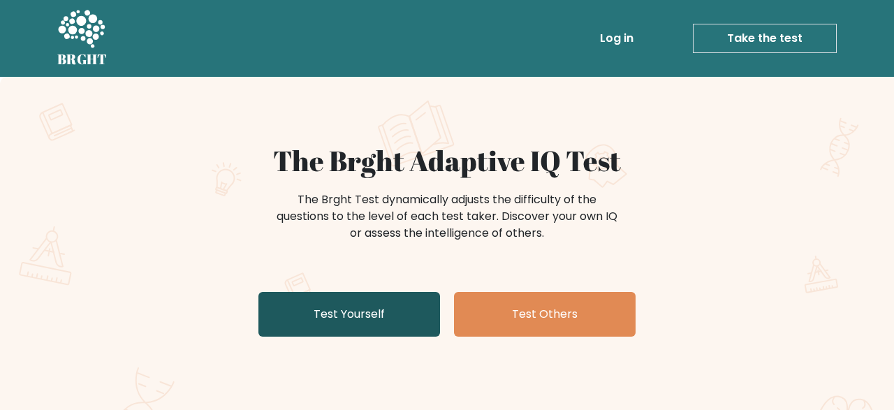
click at [406, 330] on link "Test Yourself" at bounding box center [350, 314] width 182 height 45
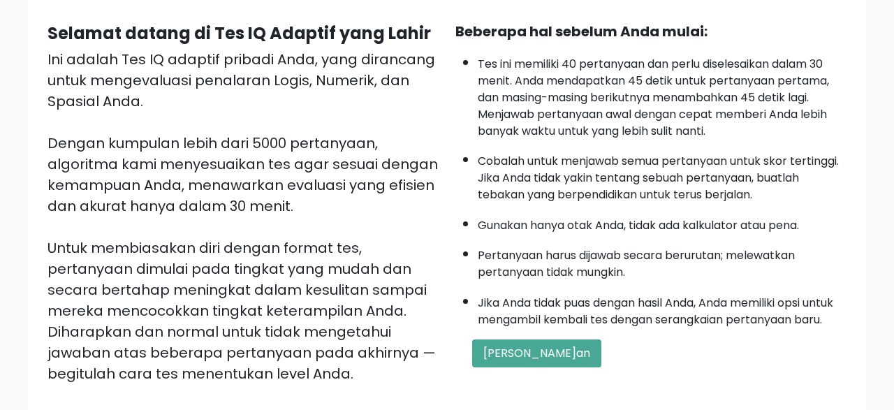
scroll to position [145, 0]
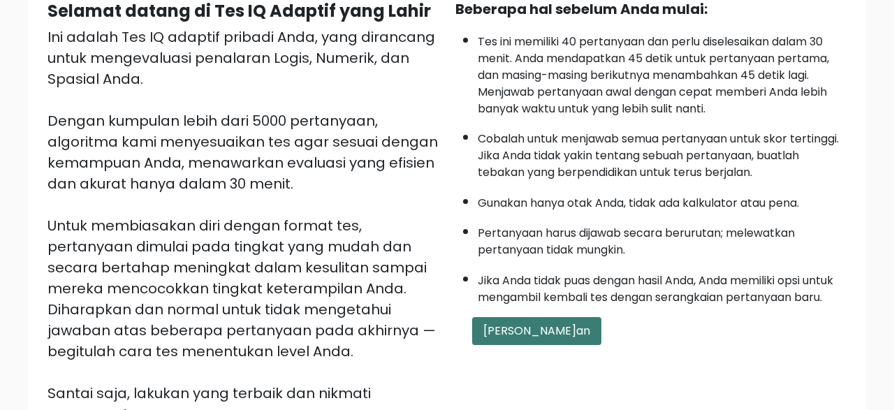
click at [526, 345] on button "Mulai Ujian" at bounding box center [536, 331] width 129 height 28
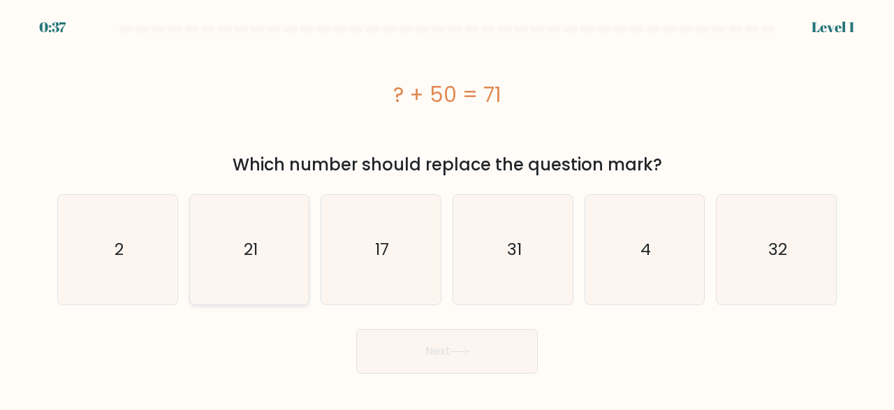
click at [274, 251] on icon "21" at bounding box center [250, 250] width 110 height 110
click at [447, 209] on input "b. 21" at bounding box center [447, 206] width 1 height 3
radio input "true"
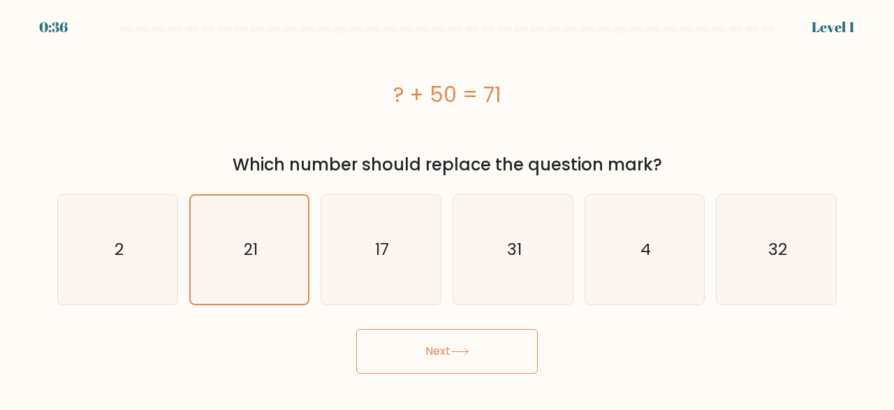
click at [459, 346] on button "Next" at bounding box center [447, 351] width 182 height 45
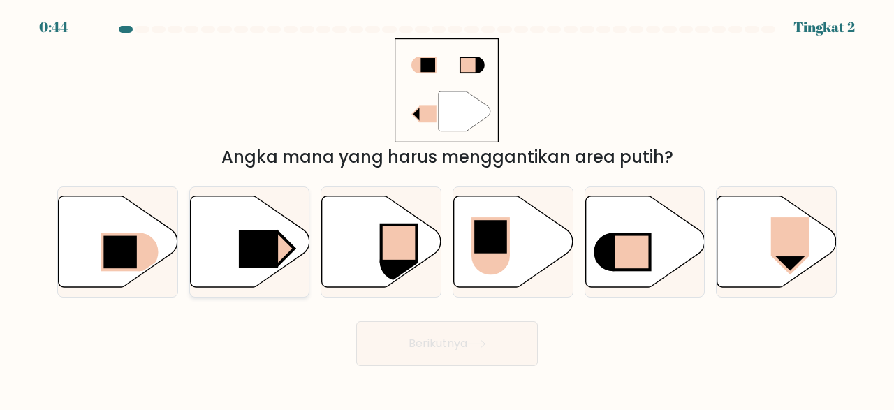
click at [272, 252] on rect at bounding box center [258, 249] width 39 height 38
click at [447, 209] on input "b." at bounding box center [447, 206] width 1 height 3
radio input "true"
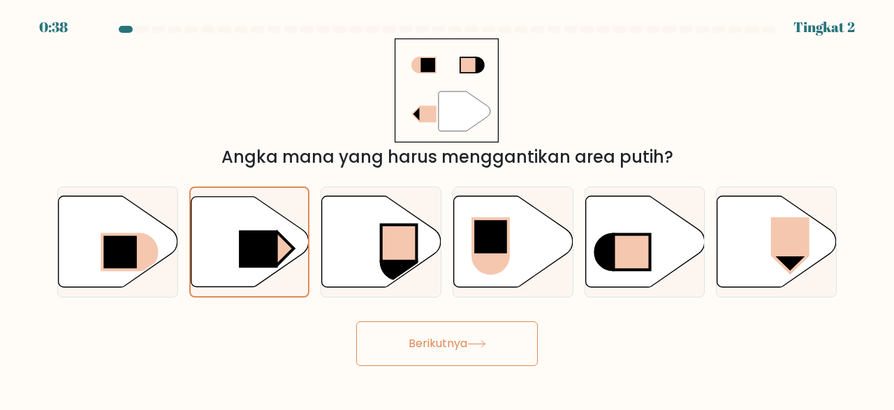
click at [434, 330] on button "Berikutnya" at bounding box center [447, 343] width 182 height 45
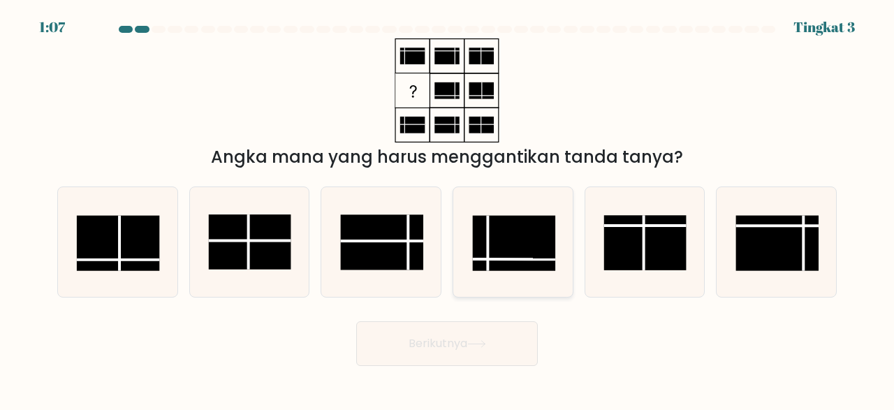
click at [528, 252] on rect at bounding box center [514, 243] width 82 height 55
click at [448, 209] on input "d." at bounding box center [447, 206] width 1 height 3
radio input "true"
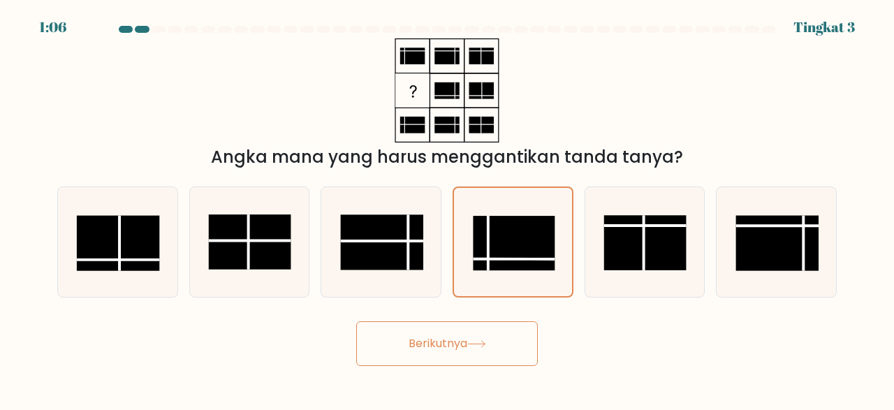
click at [493, 343] on button "Berikutnya" at bounding box center [447, 343] width 182 height 45
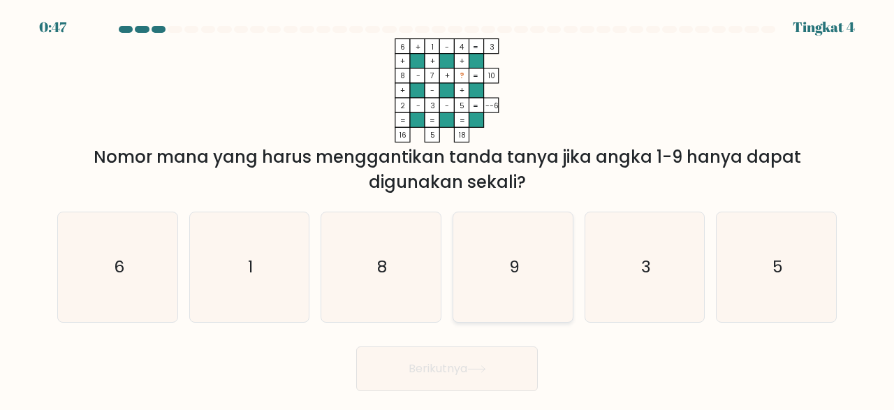
click at [536, 278] on icon "9" at bounding box center [513, 267] width 110 height 110
click at [448, 209] on input "d. 9" at bounding box center [447, 206] width 1 height 3
radio input "true"
click at [519, 361] on button "Berikutnya" at bounding box center [447, 369] width 182 height 45
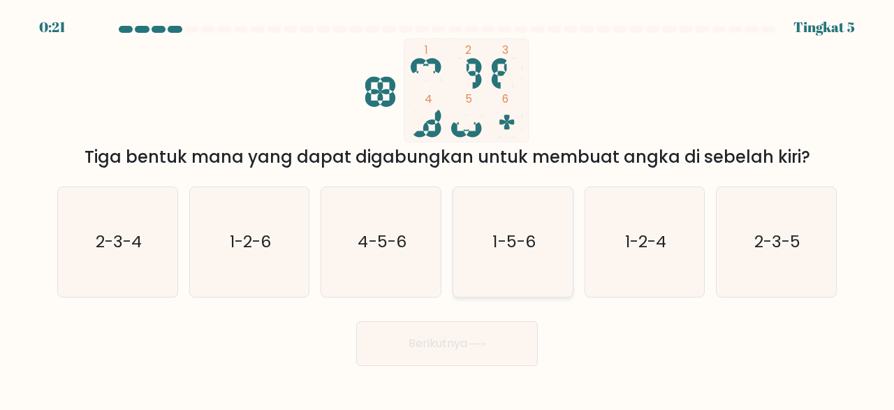
click at [550, 253] on icon "1-5-6" at bounding box center [513, 242] width 110 height 110
click at [448, 209] on input "d. 1-5-6" at bounding box center [447, 206] width 1 height 3
radio input "true"
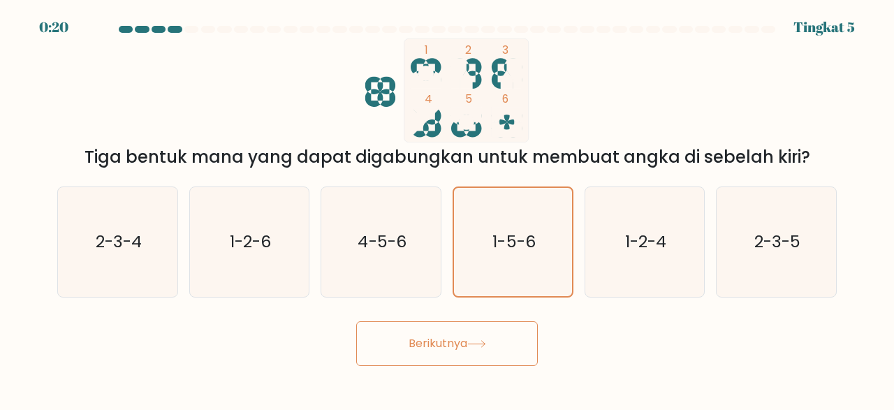
click at [502, 347] on button "Berikutnya" at bounding box center [447, 343] width 182 height 45
click at [477, 351] on button "Berikutnya" at bounding box center [447, 343] width 182 height 45
click at [501, 342] on button "Berikutnya" at bounding box center [447, 343] width 182 height 45
click at [500, 344] on button "Berikutnya" at bounding box center [447, 343] width 182 height 45
click at [519, 342] on button "Berikutnya" at bounding box center [447, 343] width 182 height 45
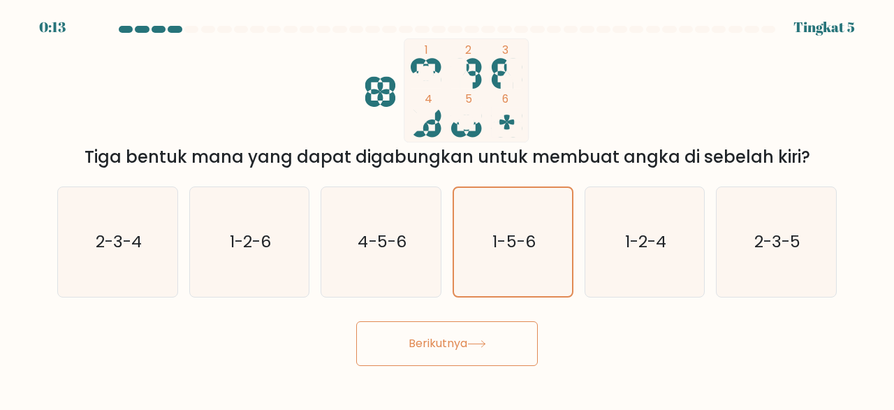
click at [519, 340] on button "Berikutnya" at bounding box center [447, 343] width 182 height 45
click at [463, 343] on button "Berikutnya" at bounding box center [447, 343] width 182 height 45
click at [462, 342] on button "Berikutnya" at bounding box center [447, 343] width 182 height 45
click at [422, 336] on button "Berikutnya" at bounding box center [447, 343] width 182 height 45
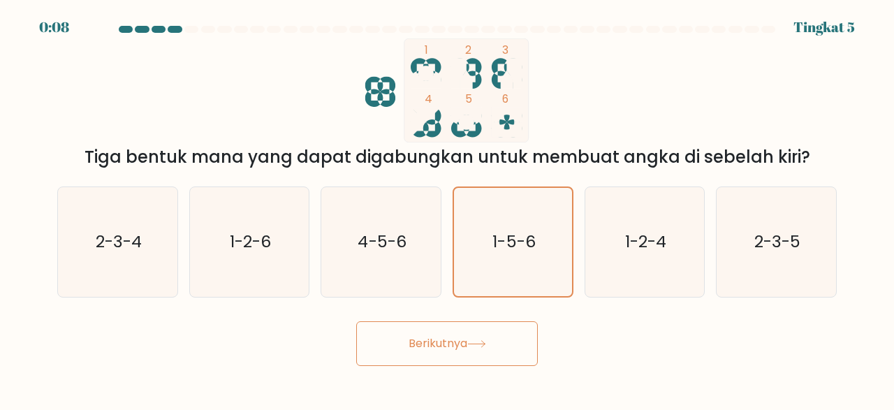
click at [419, 333] on button "Berikutnya" at bounding box center [447, 343] width 182 height 45
click at [473, 338] on button "Berikutnya" at bounding box center [447, 343] width 182 height 45
click at [470, 365] on button "Berikutnya" at bounding box center [447, 343] width 182 height 45
click at [511, 262] on icon "1-5-6" at bounding box center [513, 242] width 108 height 108
click at [448, 209] on input "d. 1-5-6" at bounding box center [447, 206] width 1 height 3
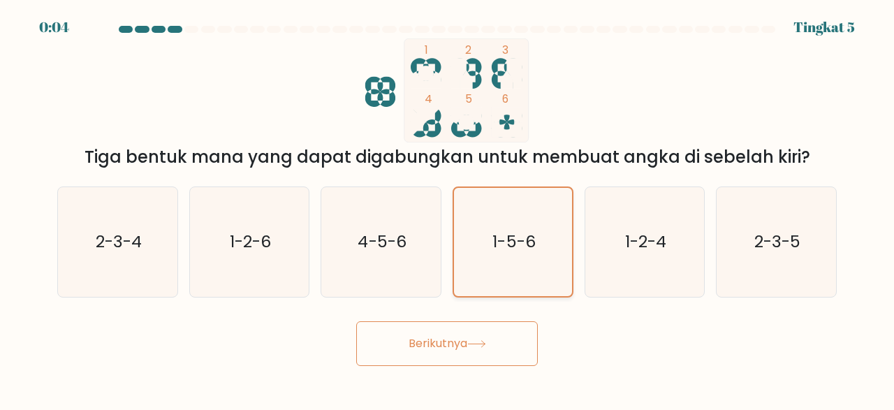
click at [510, 261] on icon "1-5-6" at bounding box center [513, 242] width 108 height 108
click at [448, 209] on input "d. 1-5-6" at bounding box center [447, 206] width 1 height 3
click at [509, 341] on button "Berikutnya" at bounding box center [447, 343] width 182 height 45
click at [509, 342] on button "Berikutnya" at bounding box center [447, 343] width 182 height 45
click at [516, 233] on text "1-5-6" at bounding box center [514, 242] width 43 height 22
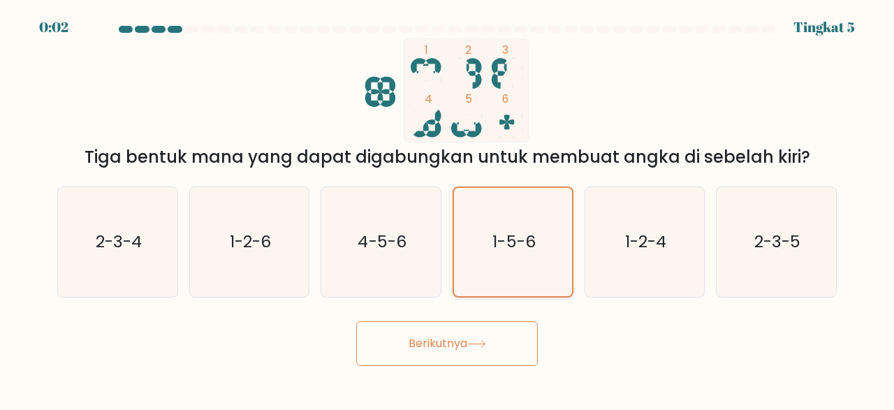
click at [448, 209] on input "d. 1-5-6" at bounding box center [447, 206] width 1 height 3
click at [500, 332] on button "Berikutnya" at bounding box center [447, 343] width 182 height 45
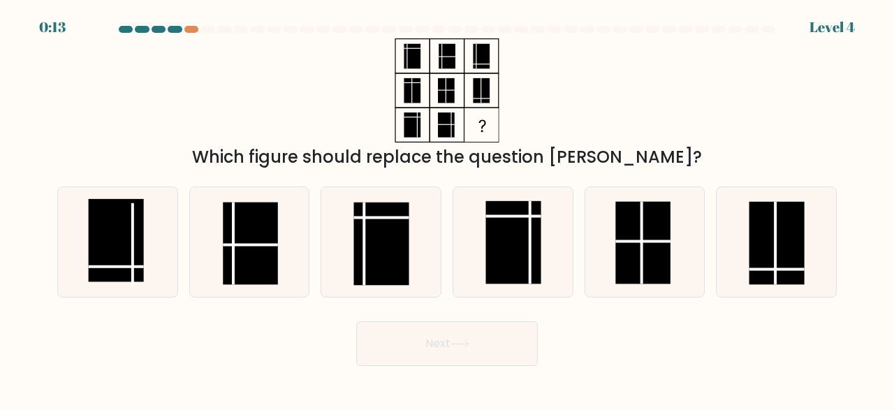
click at [209, 31] on div at bounding box center [208, 29] width 14 height 7
click at [393, 262] on rect at bounding box center [381, 244] width 55 height 82
click at [447, 209] on input "c." at bounding box center [447, 206] width 1 height 3
radio input "true"
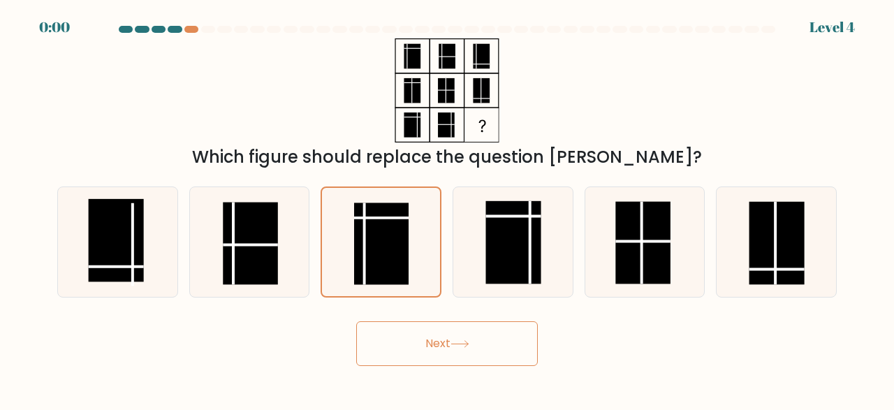
drag, startPoint x: 510, startPoint y: 275, endPoint x: 498, endPoint y: 374, distance: 100.0
click at [510, 274] on rect at bounding box center [513, 242] width 55 height 82
click at [448, 209] on input "d." at bounding box center [447, 206] width 1 height 3
radio input "true"
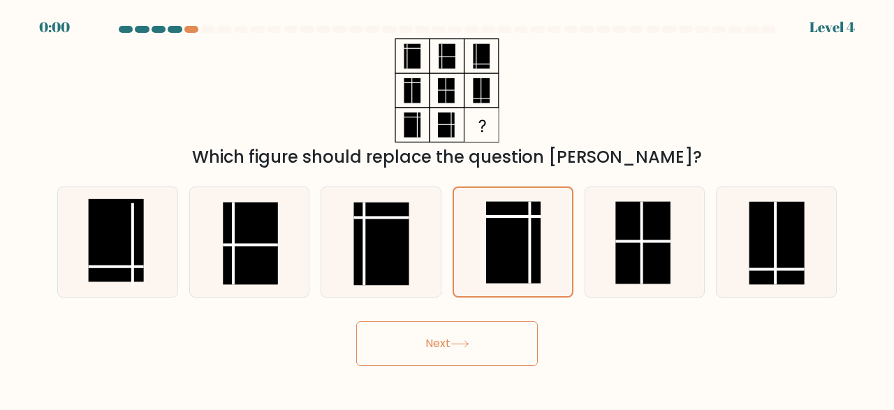
click at [494, 367] on body "0:00 Level 4" at bounding box center [447, 205] width 894 height 410
click at [494, 355] on button "Next" at bounding box center [447, 343] width 182 height 45
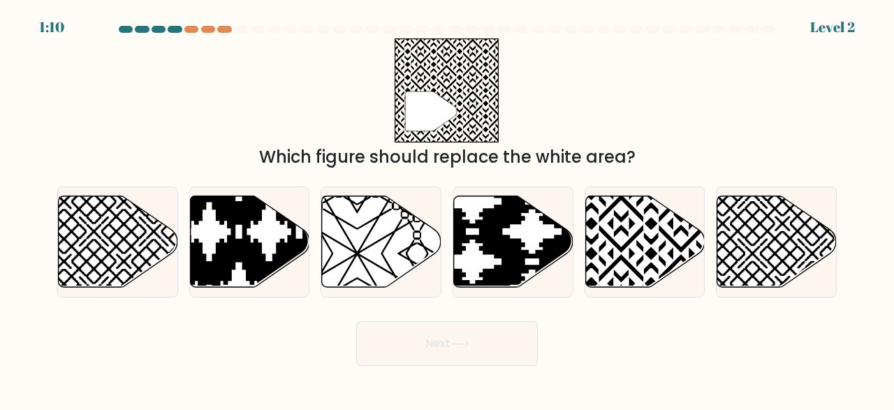
click at [435, 106] on icon at bounding box center [432, 112] width 52 height 40
click at [502, 103] on div "" Which figure should replace the white area?" at bounding box center [447, 103] width 797 height 131
click at [758, 224] on icon at bounding box center [777, 242] width 119 height 92
click at [448, 209] on input "f." at bounding box center [447, 206] width 1 height 3
radio input "true"
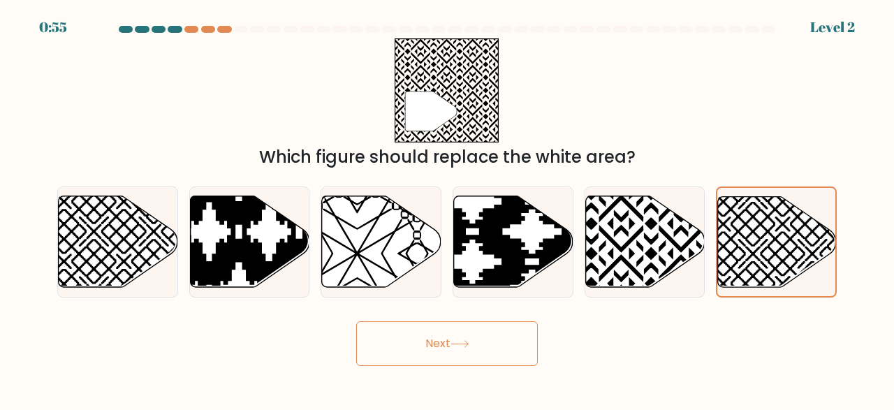
click at [511, 351] on button "Next" at bounding box center [447, 343] width 182 height 45
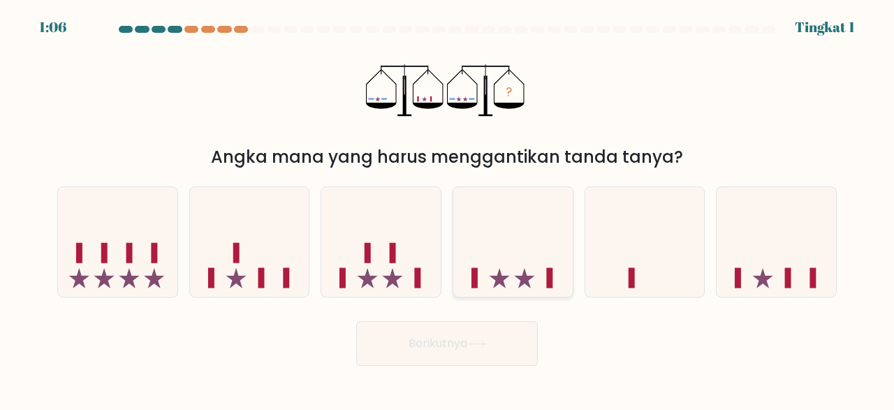
click at [521, 259] on icon at bounding box center [512, 242] width 119 height 99
click at [448, 209] on input "d." at bounding box center [447, 206] width 1 height 3
radio input "true"
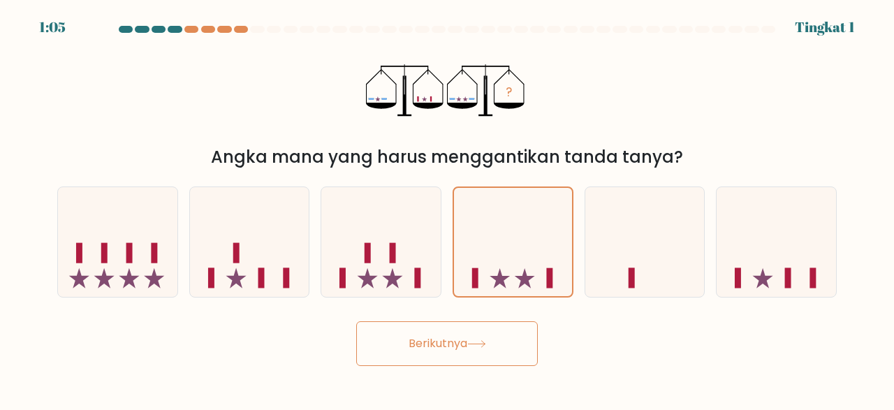
click at [507, 338] on button "Berikutnya" at bounding box center [447, 343] width 182 height 45
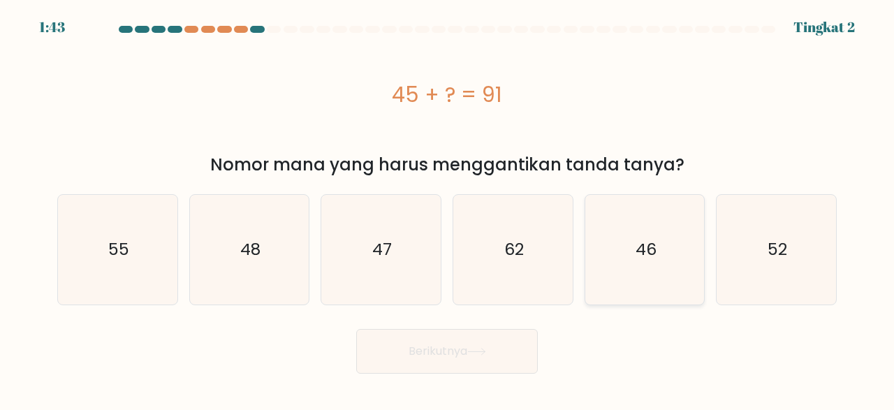
drag, startPoint x: 661, startPoint y: 241, endPoint x: 655, endPoint y: 251, distance: 11.6
click at [660, 240] on icon "46" at bounding box center [645, 250] width 110 height 110
click at [448, 209] on input "e. 46" at bounding box center [447, 206] width 1 height 3
radio input "true"
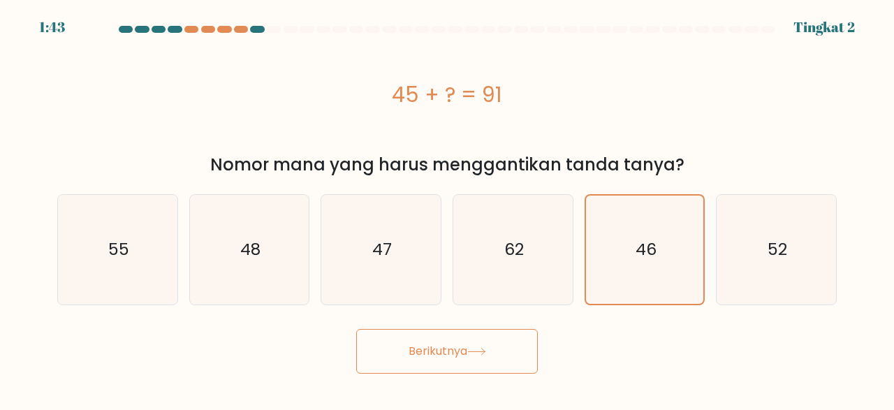
click at [495, 356] on button "Berikutnya" at bounding box center [447, 351] width 182 height 45
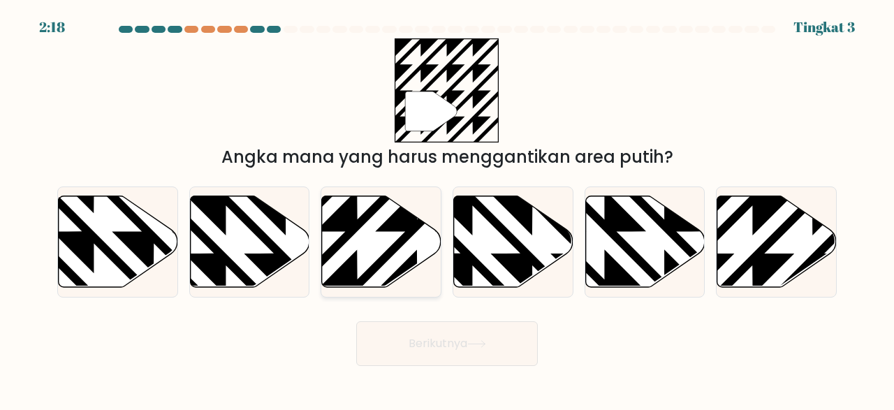
click at [392, 227] on icon at bounding box center [418, 291] width 240 height 240
click at [447, 209] on input "c." at bounding box center [447, 206] width 1 height 3
radio input "true"
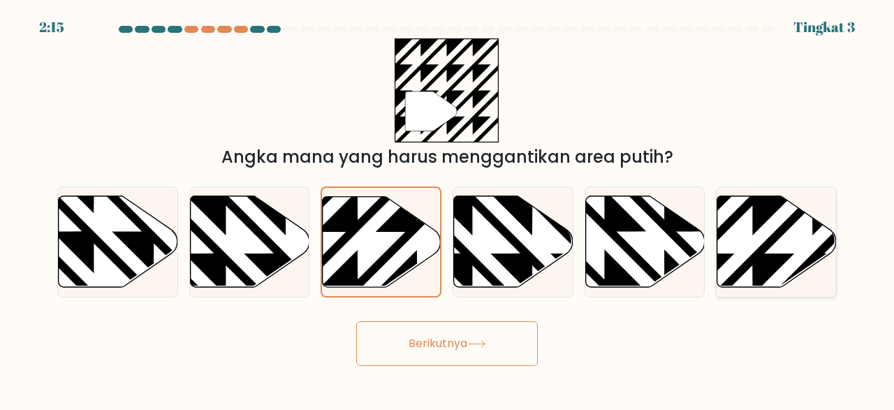
click at [794, 235] on icon at bounding box center [777, 242] width 119 height 92
click at [448, 209] on input "f." at bounding box center [447, 206] width 1 height 3
radio input "true"
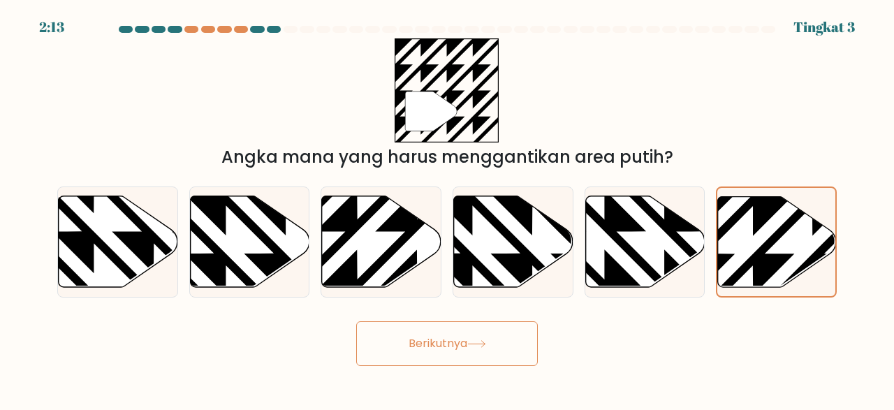
click at [514, 333] on button "Berikutnya" at bounding box center [447, 343] width 182 height 45
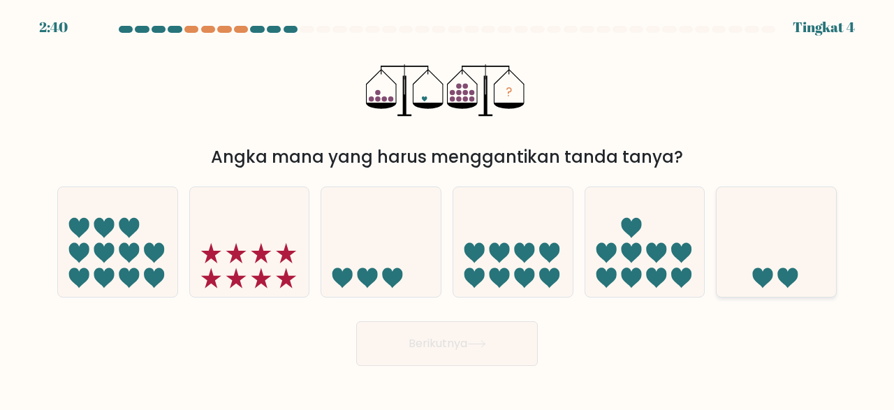
click at [781, 247] on icon at bounding box center [776, 242] width 119 height 99
click at [448, 209] on input "f." at bounding box center [447, 206] width 1 height 3
radio input "true"
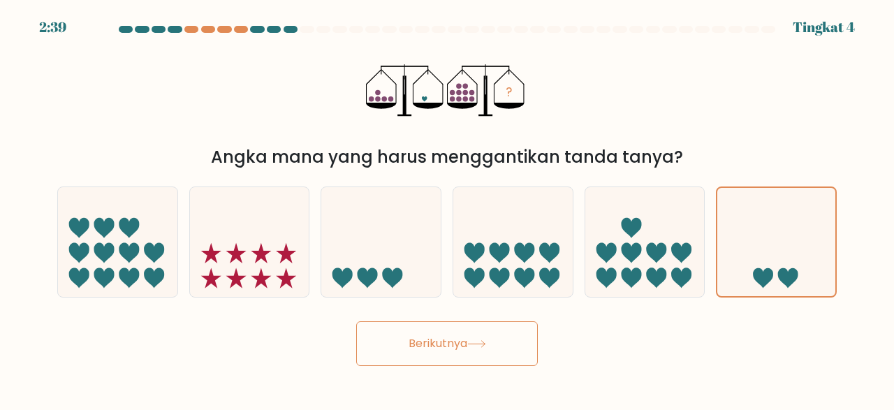
click at [495, 340] on button "Berikutnya" at bounding box center [447, 343] width 182 height 45
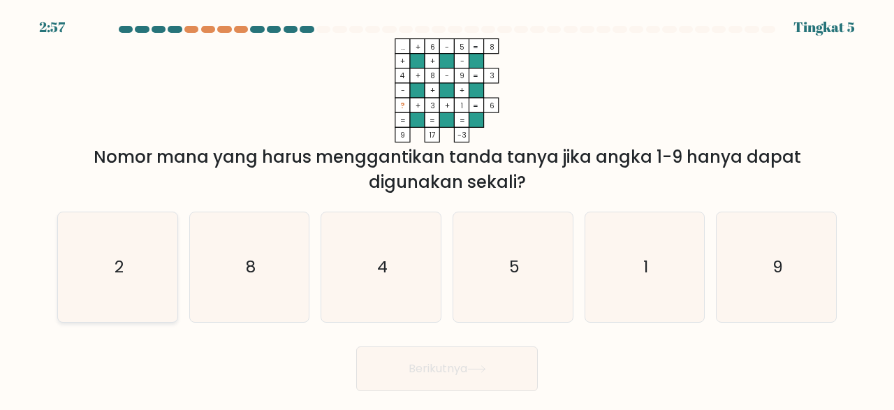
click at [124, 266] on icon "2" at bounding box center [118, 267] width 110 height 110
click at [447, 209] on input "a. 2" at bounding box center [447, 206] width 1 height 3
radio input "true"
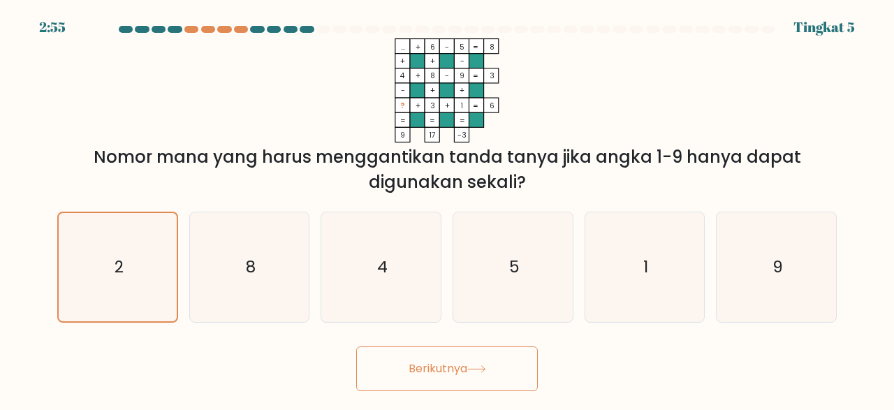
click at [430, 365] on button "Berikutnya" at bounding box center [447, 369] width 182 height 45
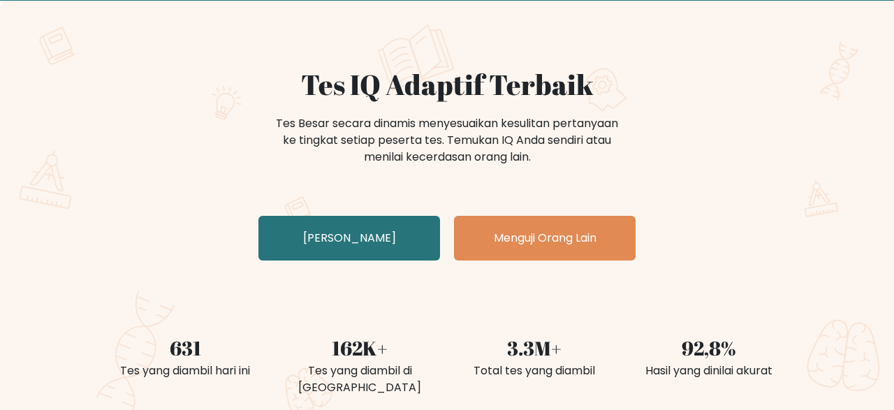
scroll to position [73, 0]
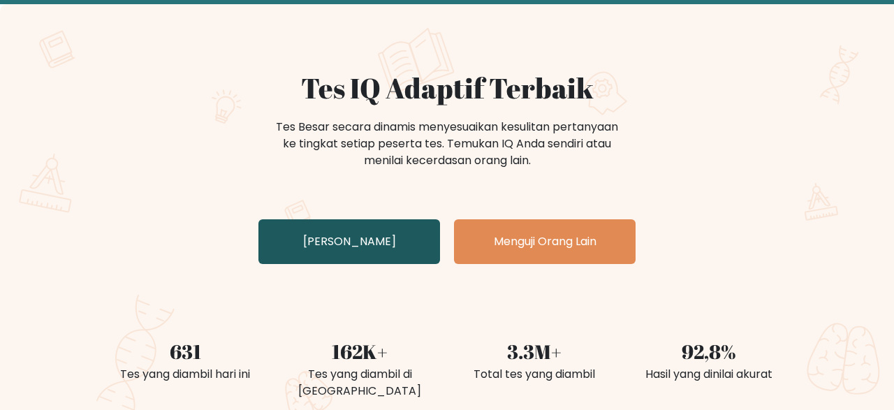
click at [388, 242] on link "Uji Diri Anda" at bounding box center [350, 241] width 182 height 45
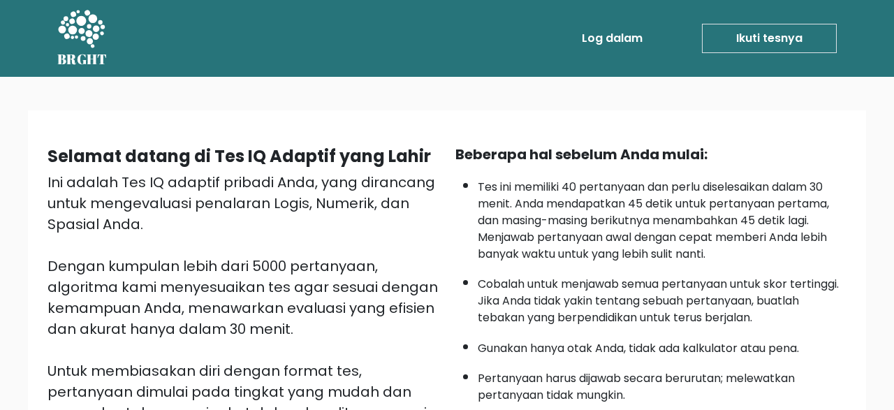
click at [779, 41] on link "Ikuti tesnya" at bounding box center [769, 38] width 135 height 29
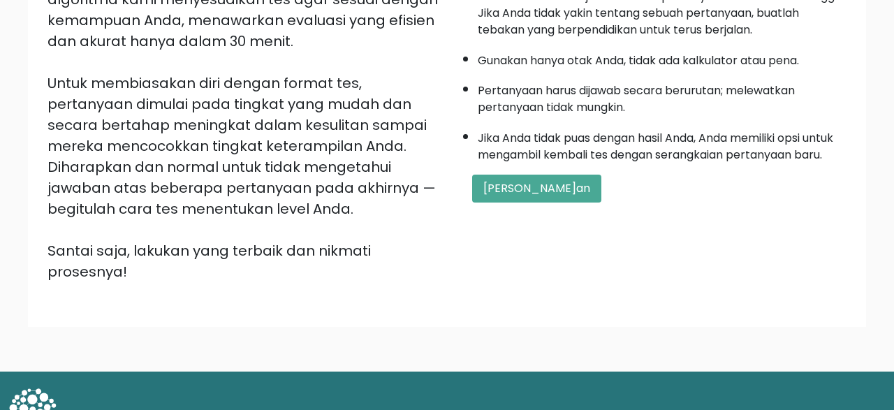
scroll to position [291, 0]
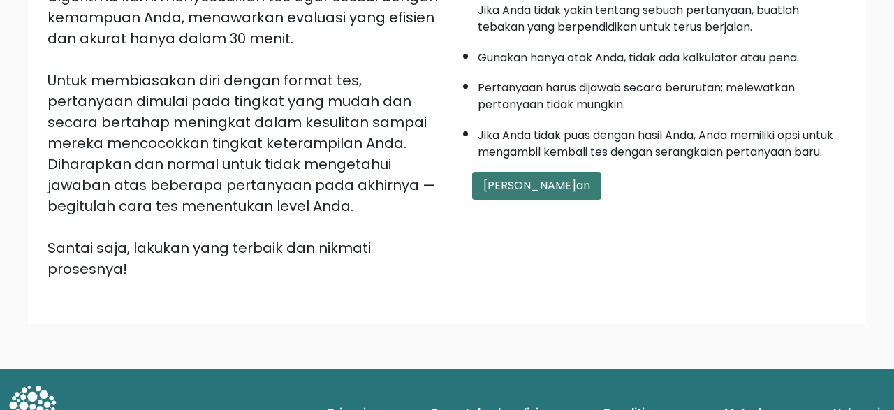
click at [529, 200] on button "Mulai Ujian" at bounding box center [536, 186] width 129 height 28
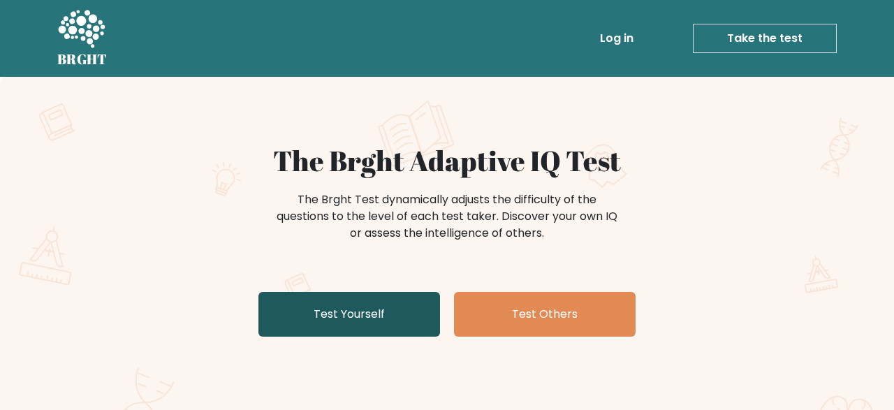
drag, startPoint x: 0, startPoint y: 0, endPoint x: 375, endPoint y: 317, distance: 490.9
click at [375, 317] on link "Test Yourself" at bounding box center [350, 314] width 182 height 45
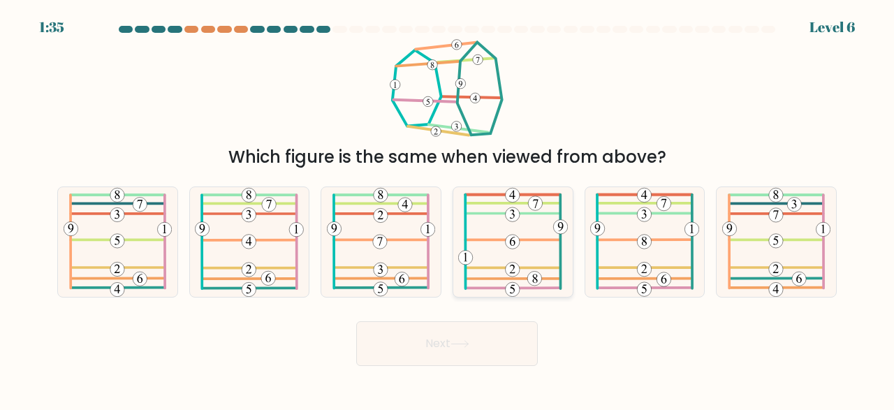
click at [490, 246] on icon at bounding box center [513, 242] width 110 height 110
click at [448, 209] on input "d." at bounding box center [447, 206] width 1 height 3
radio input "true"
click at [495, 349] on button "Next" at bounding box center [447, 343] width 182 height 45
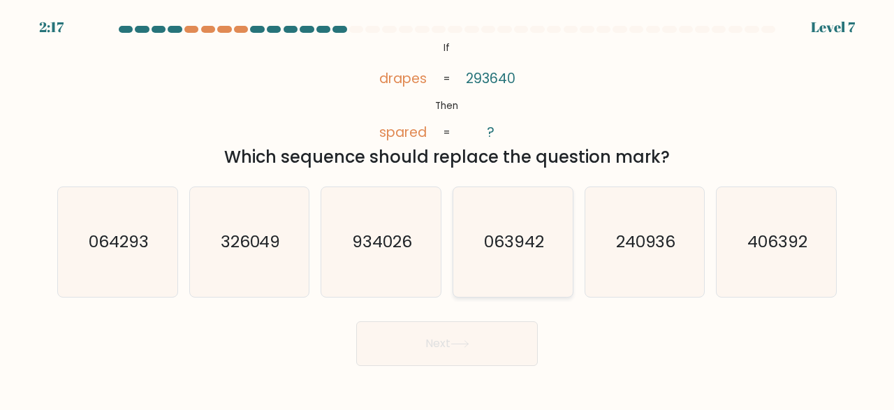
click at [537, 248] on text "063942" at bounding box center [514, 242] width 60 height 23
click at [448, 209] on input "d. 063942" at bounding box center [447, 206] width 1 height 3
radio input "true"
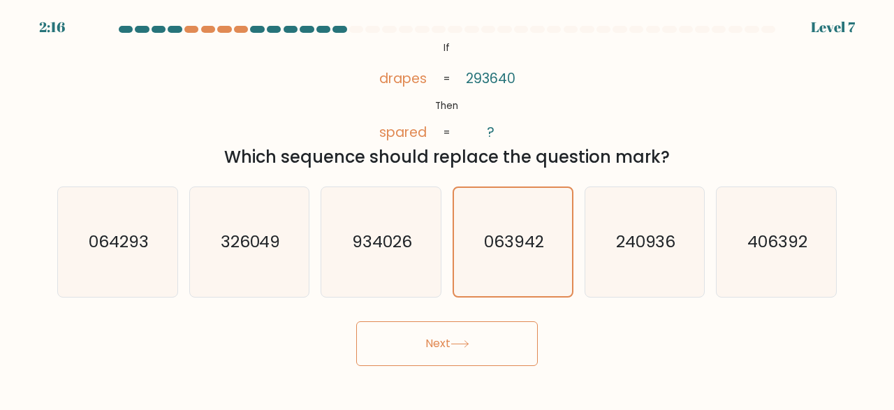
click at [523, 337] on button "Next" at bounding box center [447, 343] width 182 height 45
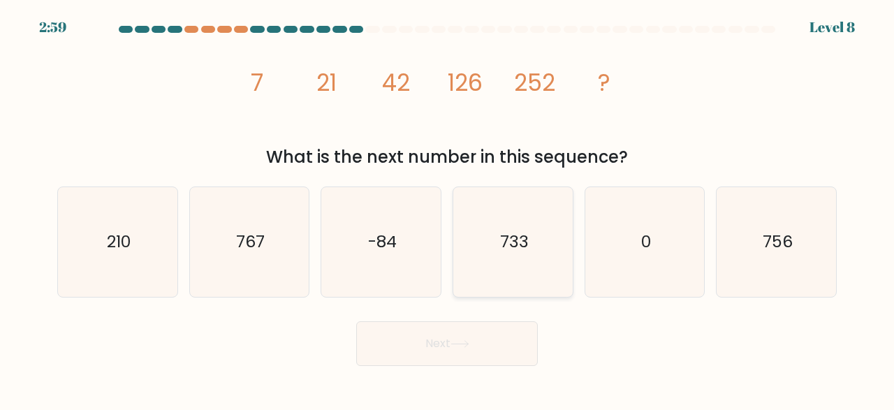
click at [535, 258] on icon "733" at bounding box center [513, 242] width 110 height 110
click at [448, 209] on input "d. 733" at bounding box center [447, 206] width 1 height 3
radio input "true"
click at [523, 341] on button "Next" at bounding box center [447, 343] width 182 height 45
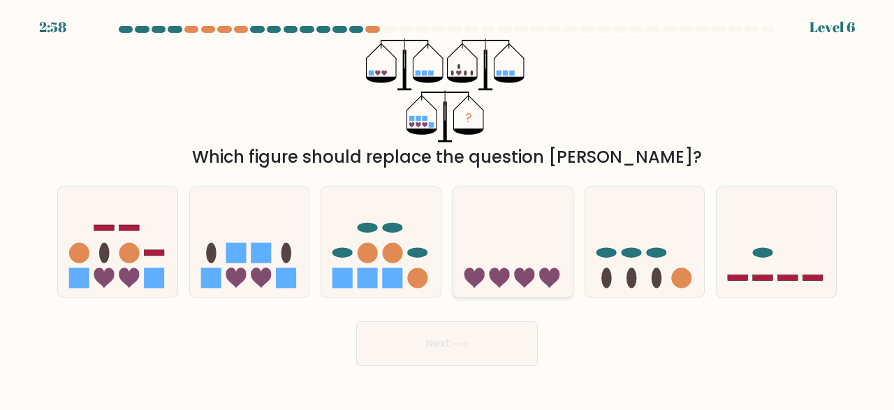
drag, startPoint x: 533, startPoint y: 243, endPoint x: 534, endPoint y: 255, distance: 11.9
click at [533, 242] on icon at bounding box center [512, 242] width 119 height 99
click at [448, 209] on input "d." at bounding box center [447, 206] width 1 height 3
radio input "true"
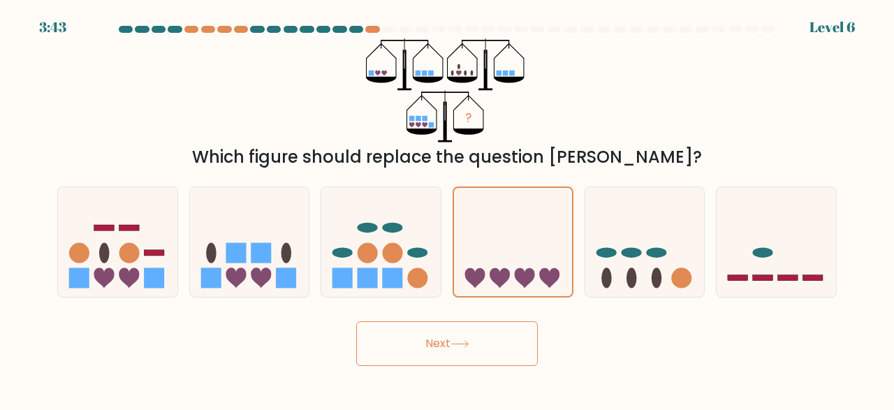
click at [519, 346] on button "Next" at bounding box center [447, 343] width 182 height 45
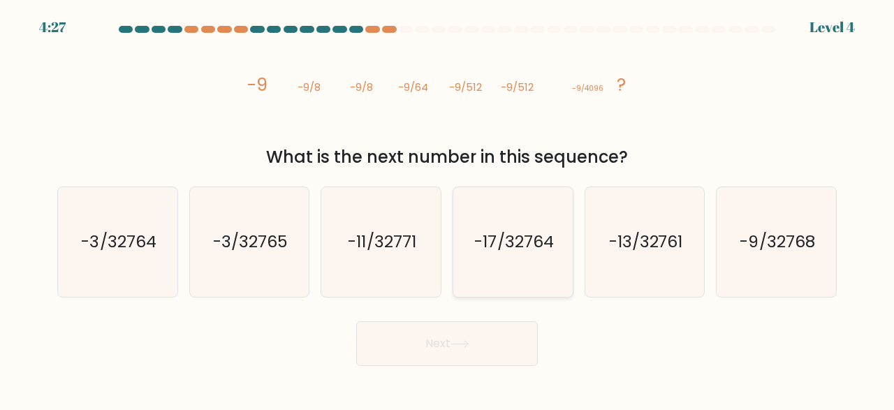
click at [530, 231] on text "-17/32764" at bounding box center [513, 242] width 79 height 23
click at [448, 209] on input "d. -17/32764" at bounding box center [447, 206] width 1 height 3
radio input "true"
drag, startPoint x: 517, startPoint y: 336, endPoint x: 521, endPoint y: 305, distance: 31.7
click at [517, 336] on button "Next" at bounding box center [447, 343] width 182 height 45
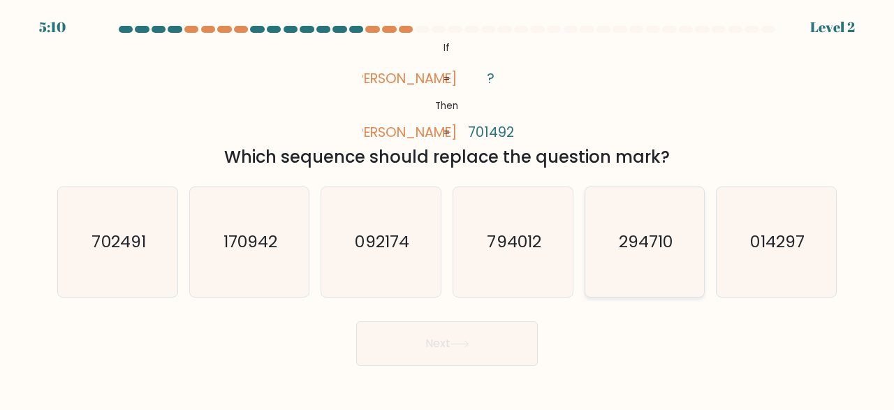
drag, startPoint x: 623, startPoint y: 235, endPoint x: 595, endPoint y: 267, distance: 41.6
click at [623, 235] on text "294710" at bounding box center [646, 242] width 54 height 23
click at [448, 209] on input "e. 294710" at bounding box center [447, 206] width 1 height 3
radio input "true"
click at [486, 340] on button "Next" at bounding box center [447, 343] width 182 height 45
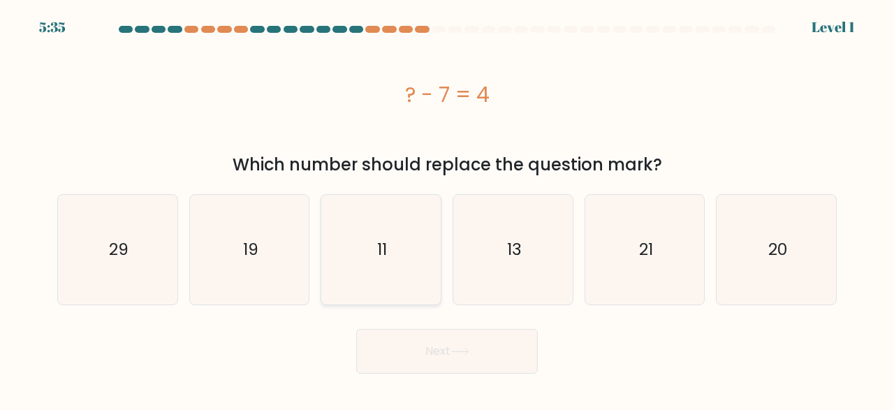
click at [417, 258] on icon "11" at bounding box center [381, 250] width 110 height 110
click at [447, 209] on input "c. 11" at bounding box center [447, 206] width 1 height 3
radio input "true"
click at [451, 346] on button "Next" at bounding box center [447, 351] width 182 height 45
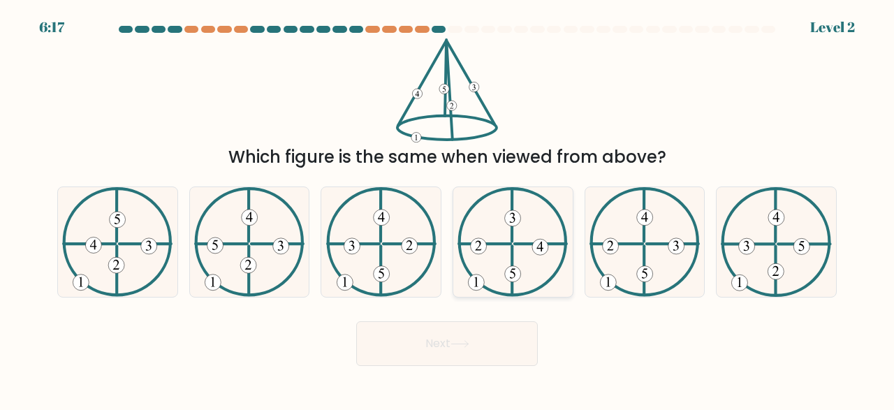
click at [477, 266] on icon at bounding box center [513, 242] width 110 height 110
click at [448, 209] on input "d." at bounding box center [447, 206] width 1 height 3
radio input "true"
click at [477, 338] on button "Next" at bounding box center [447, 343] width 182 height 45
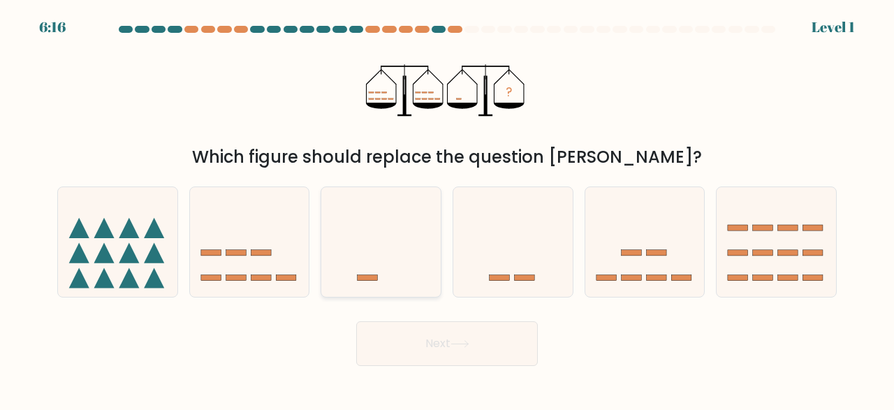
click at [422, 212] on icon at bounding box center [380, 242] width 119 height 99
click at [447, 209] on input "c." at bounding box center [447, 206] width 1 height 3
radio input "true"
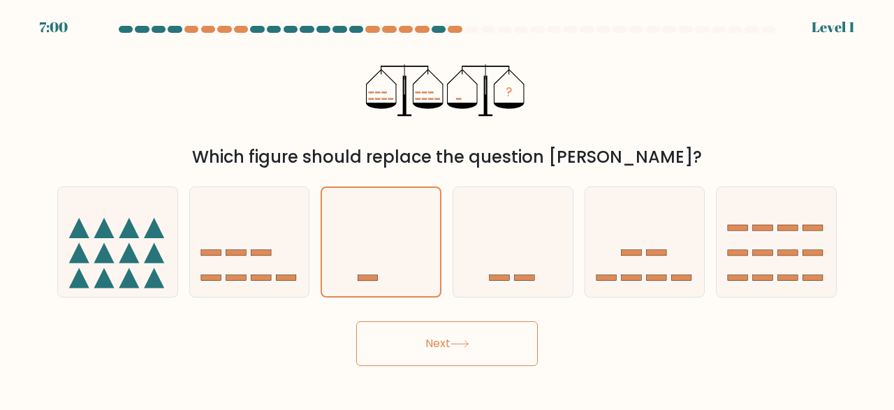
click at [433, 336] on button "Next" at bounding box center [447, 343] width 182 height 45
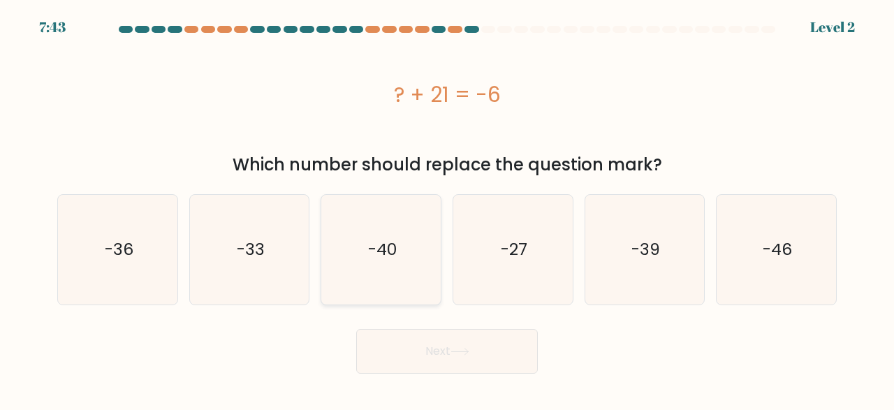
click at [339, 262] on icon "-40" at bounding box center [381, 250] width 110 height 110
click at [447, 209] on input "c. -40" at bounding box center [447, 206] width 1 height 3
radio input "true"
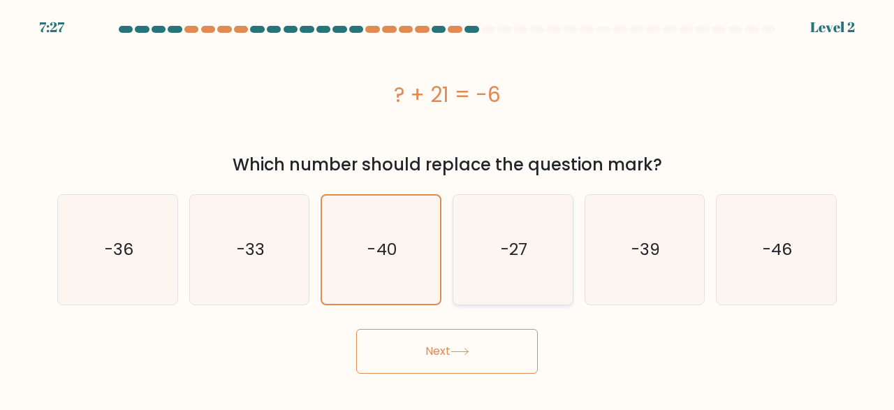
click at [490, 266] on icon "-27" at bounding box center [513, 250] width 110 height 110
click at [448, 209] on input "d. -27" at bounding box center [447, 206] width 1 height 3
radio input "true"
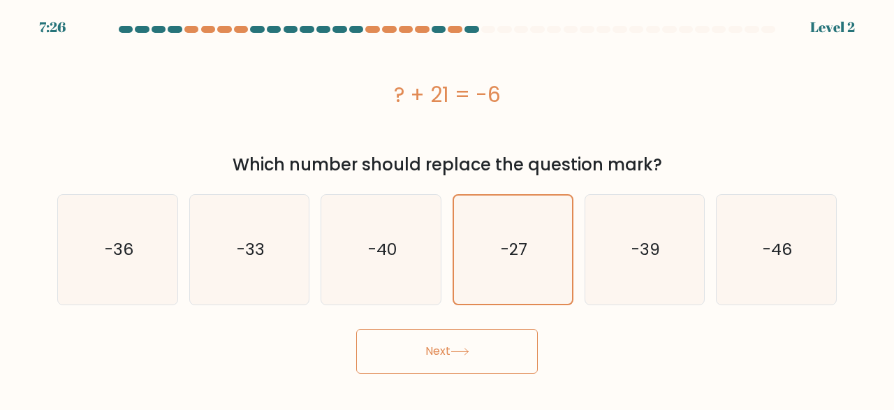
click at [461, 342] on button "Next" at bounding box center [447, 351] width 182 height 45
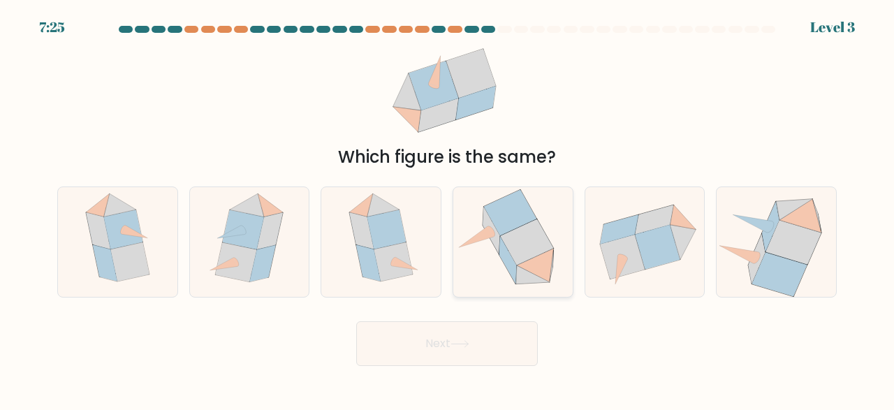
click at [498, 270] on icon at bounding box center [513, 242] width 115 height 110
click at [448, 209] on input "d." at bounding box center [447, 206] width 1 height 3
radio input "true"
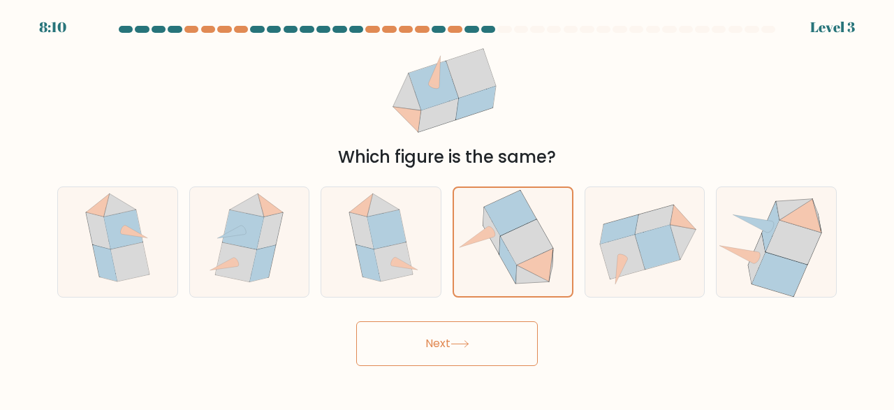
click at [500, 340] on button "Next" at bounding box center [447, 343] width 182 height 45
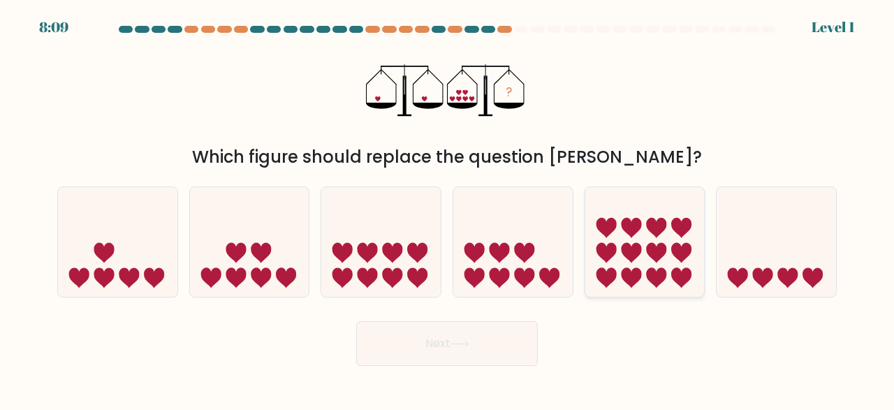
click at [683, 263] on icon at bounding box center [645, 242] width 119 height 99
click at [448, 209] on input "e." at bounding box center [447, 206] width 1 height 3
radio input "true"
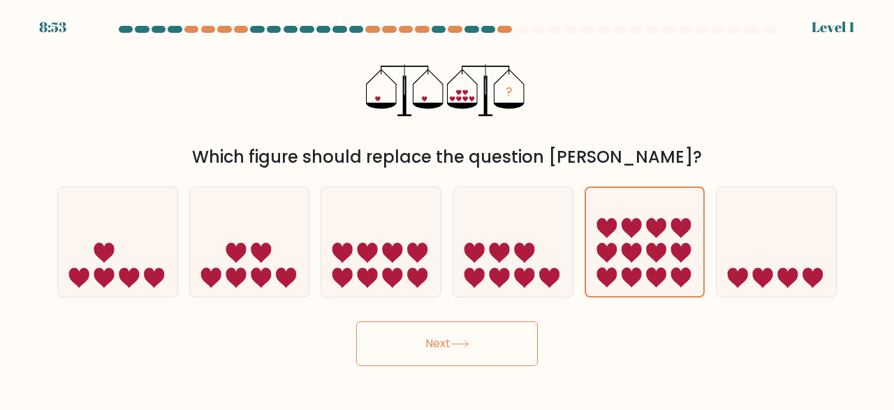
drag, startPoint x: 474, startPoint y: 349, endPoint x: 483, endPoint y: 344, distance: 10.1
click at [474, 349] on button "Next" at bounding box center [447, 343] width 182 height 45
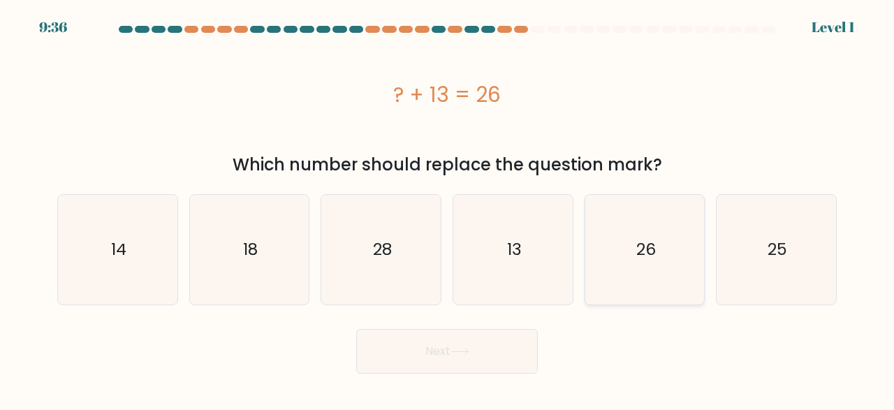
click at [637, 262] on icon "26" at bounding box center [645, 250] width 110 height 110
click at [448, 209] on input "e. 26" at bounding box center [447, 206] width 1 height 3
radio input "true"
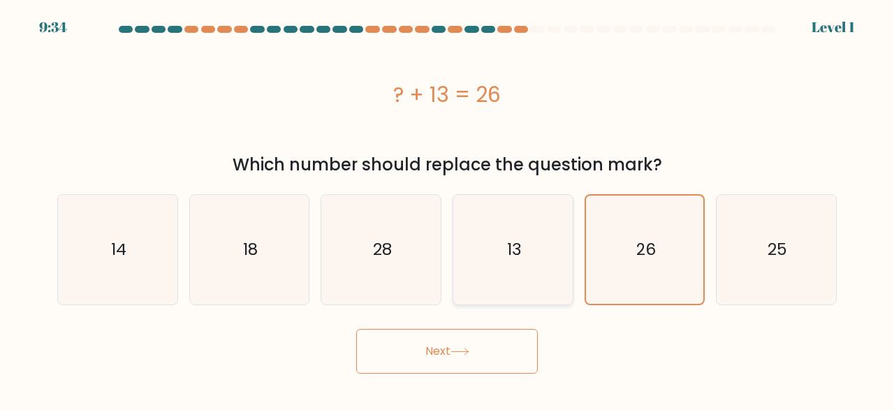
click at [492, 254] on icon "13" at bounding box center [513, 250] width 110 height 110
click at [448, 209] on input "d. 13" at bounding box center [447, 206] width 1 height 3
radio input "true"
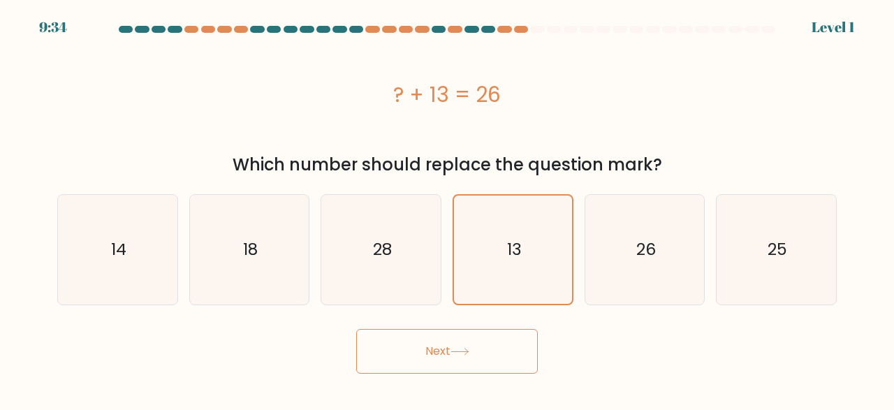
click at [497, 344] on button "Next" at bounding box center [447, 351] width 182 height 45
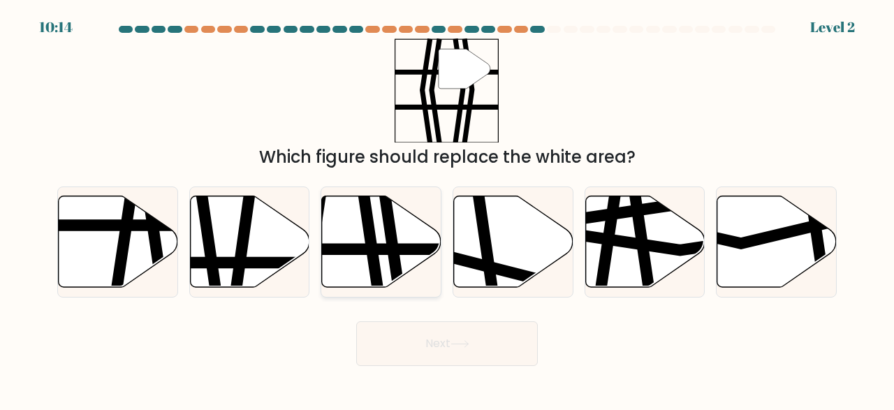
click at [387, 240] on icon at bounding box center [390, 293] width 17 height 240
click at [447, 209] on input "c." at bounding box center [447, 206] width 1 height 3
radio input "true"
click at [423, 343] on button "Next" at bounding box center [447, 343] width 182 height 45
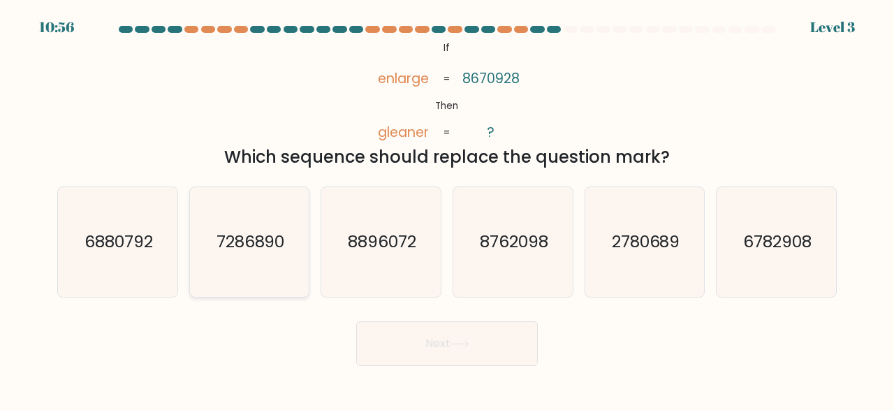
click at [233, 238] on text "7286890" at bounding box center [251, 242] width 68 height 23
click at [447, 209] on input "b. 7286890" at bounding box center [447, 206] width 1 height 3
radio input "true"
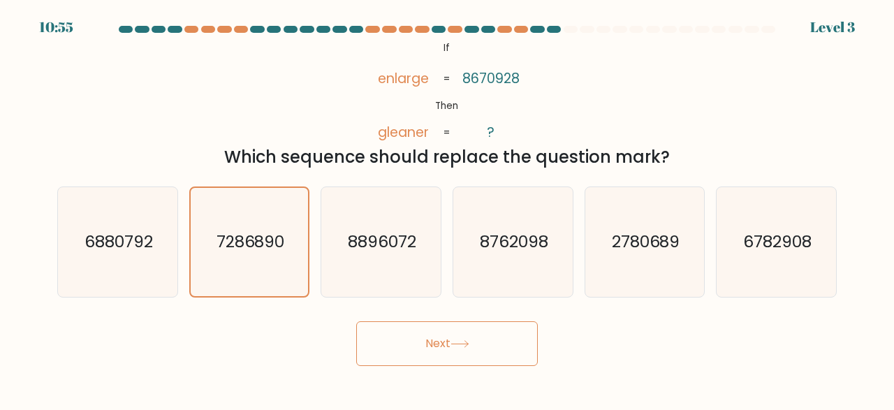
click at [366, 334] on button "Next" at bounding box center [447, 343] width 182 height 45
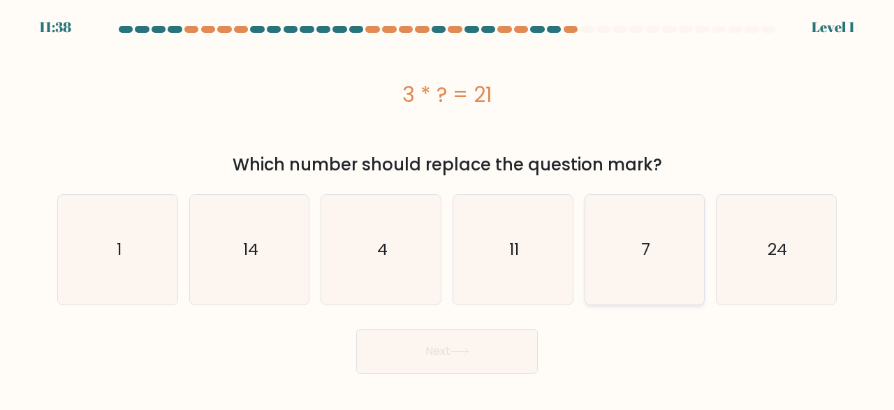
click at [629, 235] on icon "7" at bounding box center [645, 250] width 110 height 110
click at [448, 209] on input "e. 7" at bounding box center [447, 206] width 1 height 3
radio input "true"
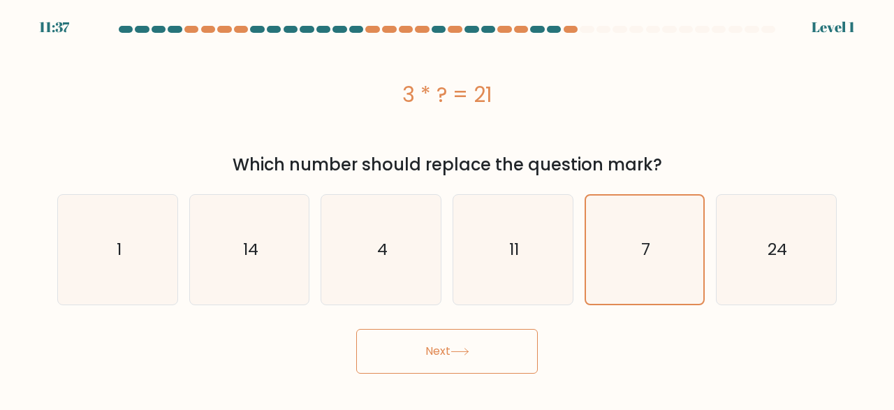
click at [453, 340] on button "Next" at bounding box center [447, 351] width 182 height 45
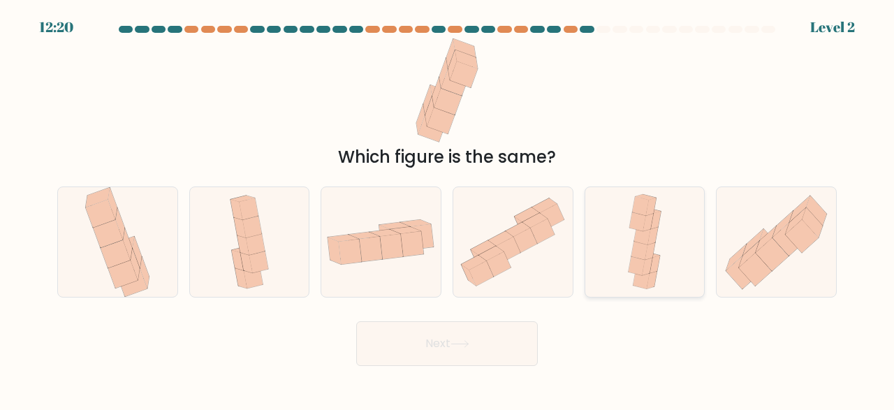
click at [617, 227] on div at bounding box center [645, 242] width 121 height 111
click at [448, 209] on input "e." at bounding box center [447, 206] width 1 height 3
radio input "true"
click at [494, 345] on button "Next" at bounding box center [447, 343] width 182 height 45
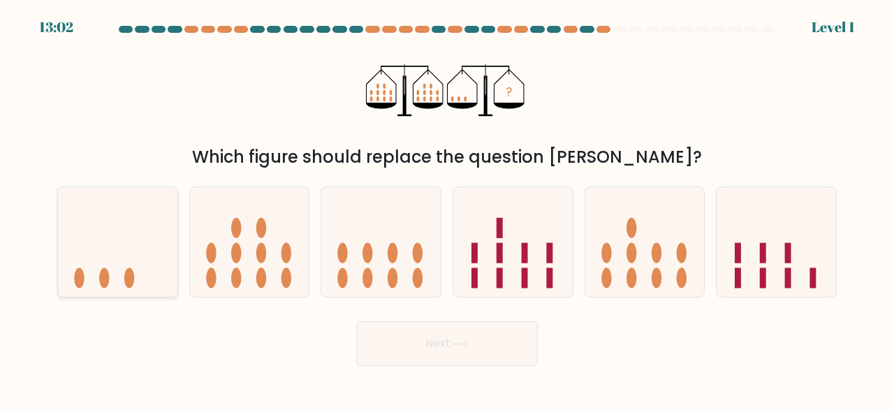
click at [135, 243] on icon at bounding box center [117, 242] width 119 height 99
click at [447, 209] on input "a." at bounding box center [447, 206] width 1 height 3
radio input "true"
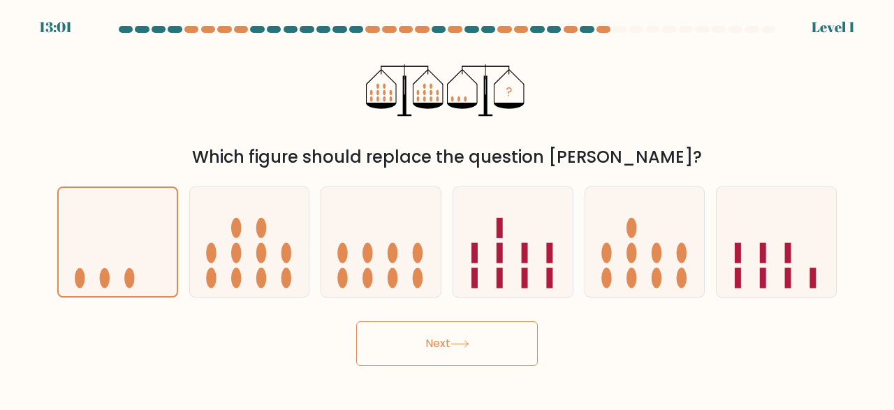
click at [412, 342] on button "Next" at bounding box center [447, 343] width 182 height 45
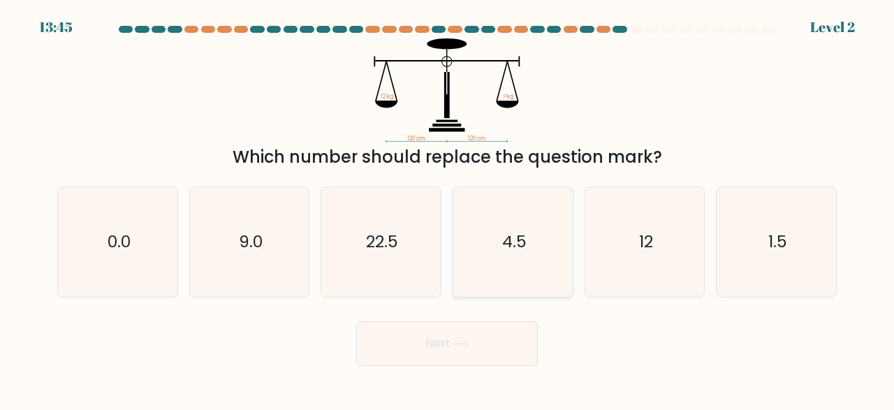
click at [493, 249] on icon "4.5" at bounding box center [513, 242] width 110 height 110
click at [448, 209] on input "d. 4.5" at bounding box center [447, 206] width 1 height 3
radio input "true"
click at [472, 330] on button "Next" at bounding box center [447, 343] width 182 height 45
click at [473, 340] on button "Next" at bounding box center [447, 343] width 182 height 45
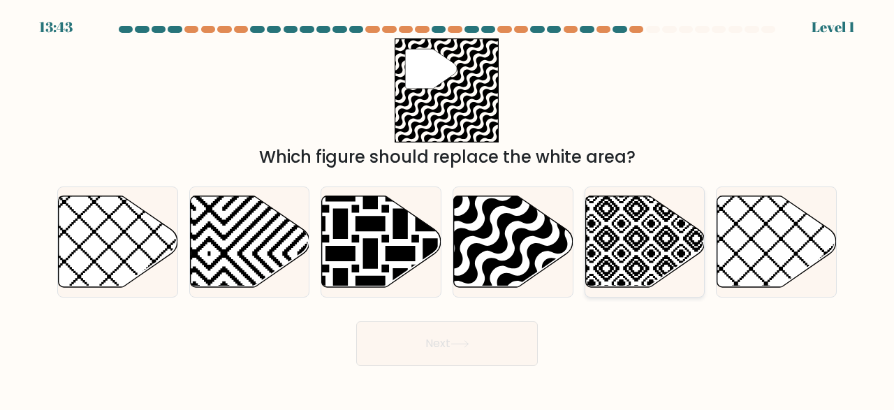
click at [609, 274] on icon at bounding box center [681, 193] width 240 height 240
click at [484, 337] on button "Next" at bounding box center [447, 343] width 182 height 45
click at [451, 340] on button "Next" at bounding box center [447, 343] width 182 height 45
click at [729, 257] on icon at bounding box center [777, 242] width 119 height 92
click at [448, 209] on input "f." at bounding box center [447, 206] width 1 height 3
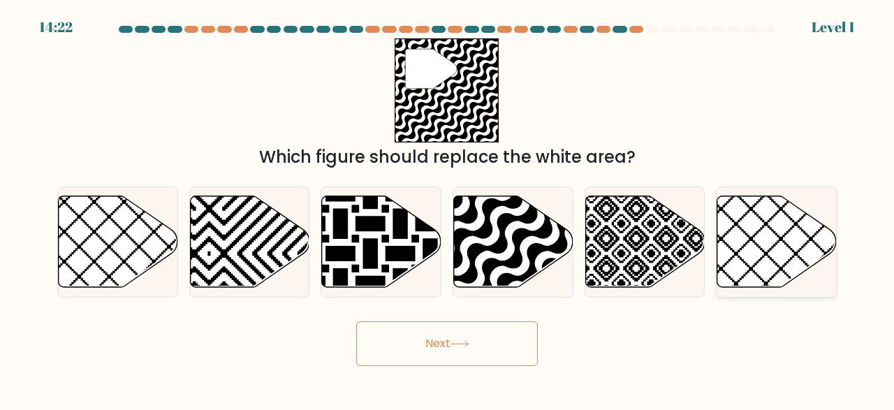
radio input "true"
click at [535, 342] on button "Next" at bounding box center [447, 343] width 182 height 45
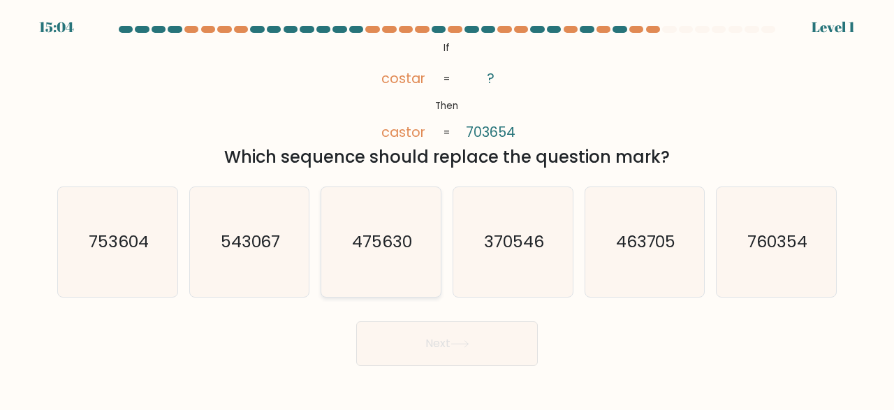
click at [422, 244] on icon "475630" at bounding box center [381, 242] width 110 height 110
click at [447, 209] on input "c. 475630" at bounding box center [447, 206] width 1 height 3
radio input "true"
click at [414, 317] on div "Next" at bounding box center [447, 340] width 797 height 52
click at [407, 330] on button "Next" at bounding box center [447, 343] width 182 height 45
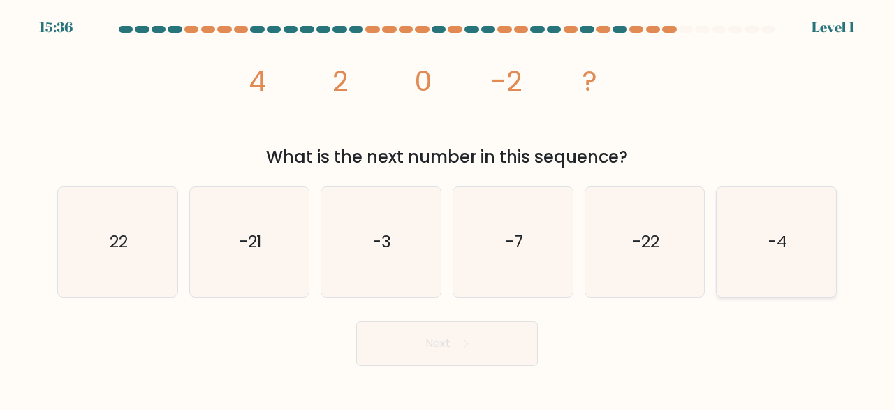
click at [730, 233] on icon "-4" at bounding box center [777, 242] width 110 height 110
click at [448, 209] on input "f. -4" at bounding box center [447, 206] width 1 height 3
radio input "true"
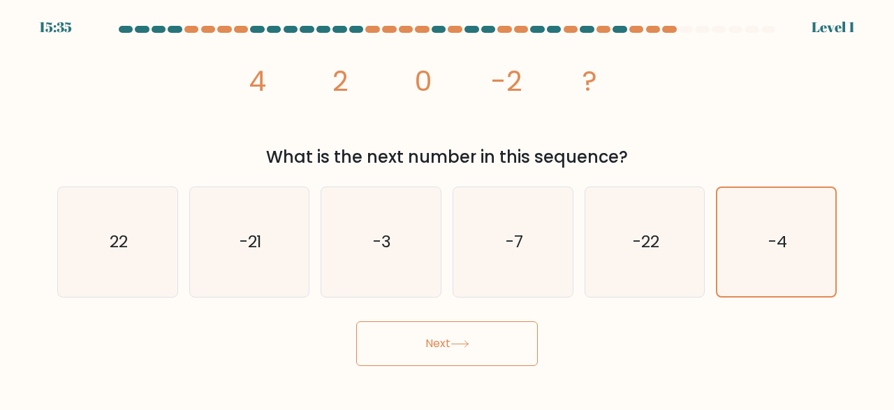
click at [518, 331] on button "Next" at bounding box center [447, 343] width 182 height 45
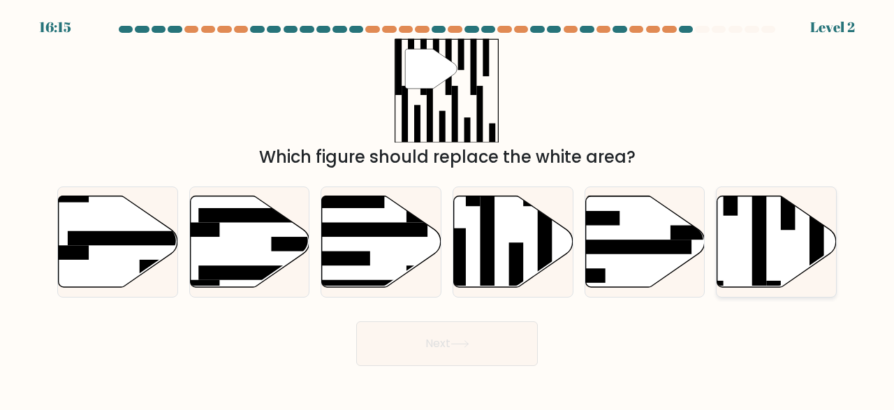
click at [737, 223] on icon at bounding box center [777, 242] width 119 height 92
click at [448, 209] on input "f." at bounding box center [447, 206] width 1 height 3
radio input "true"
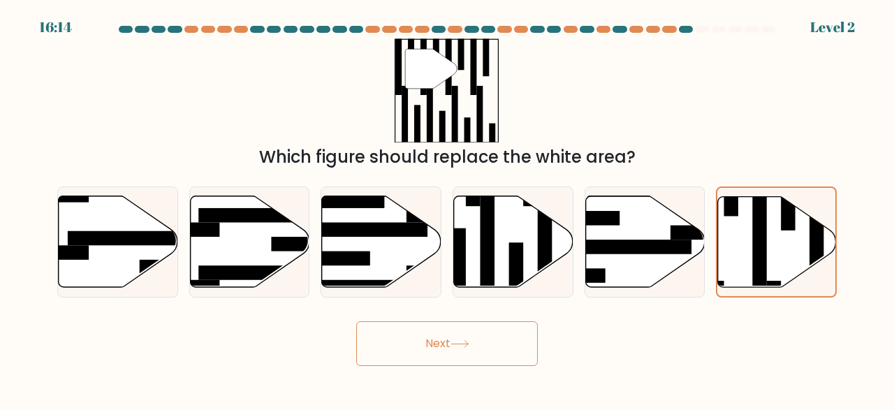
click at [523, 328] on button "Next" at bounding box center [447, 343] width 182 height 45
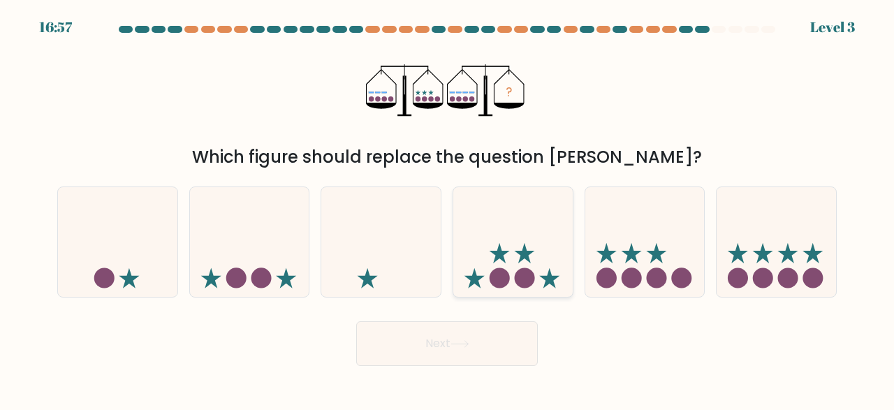
click at [507, 282] on circle at bounding box center [500, 278] width 20 height 20
click at [481, 343] on button "Next" at bounding box center [447, 343] width 182 height 45
click at [516, 339] on button "Next" at bounding box center [447, 343] width 182 height 45
click at [477, 342] on button "Next" at bounding box center [447, 343] width 182 height 45
click at [692, 266] on icon at bounding box center [645, 242] width 119 height 99
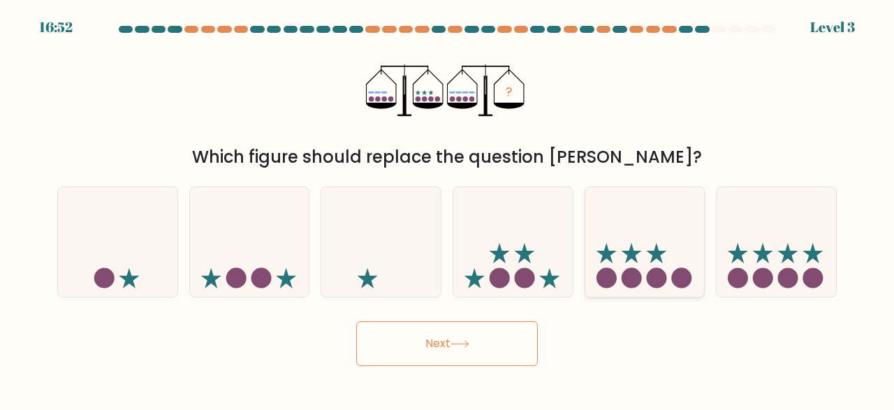
click at [448, 209] on input "e." at bounding box center [447, 206] width 1 height 3
radio input "true"
click at [480, 341] on button "Next" at bounding box center [447, 343] width 182 height 45
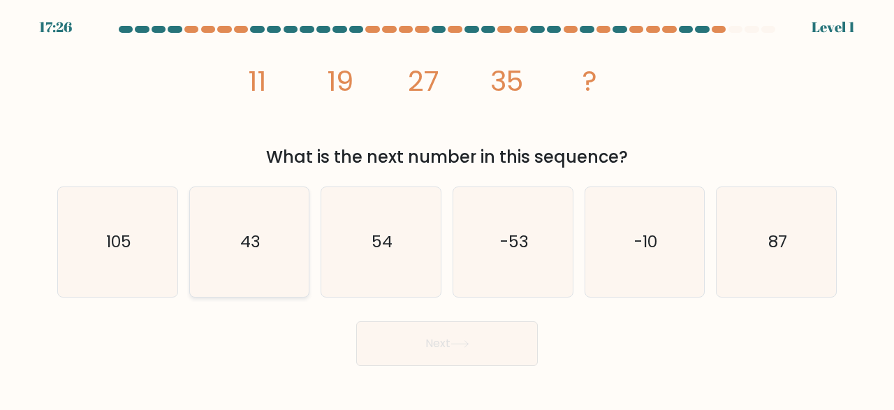
click at [237, 256] on icon "43" at bounding box center [250, 242] width 110 height 110
click at [447, 209] on input "b. 43" at bounding box center [447, 206] width 1 height 3
radio input "true"
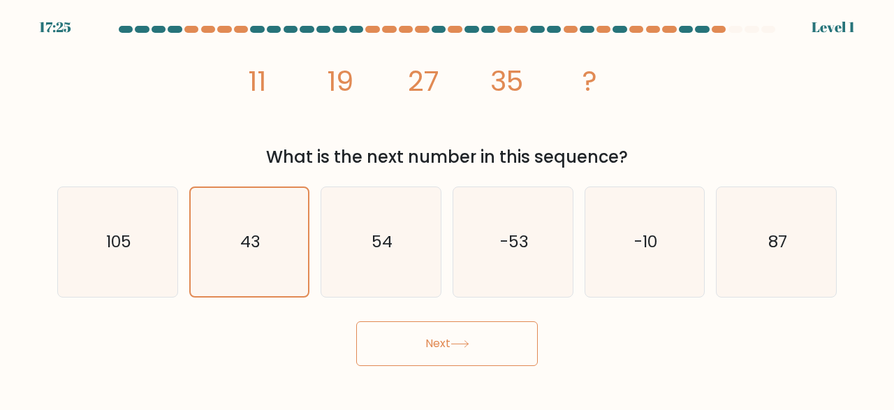
click at [435, 333] on button "Next" at bounding box center [447, 343] width 182 height 45
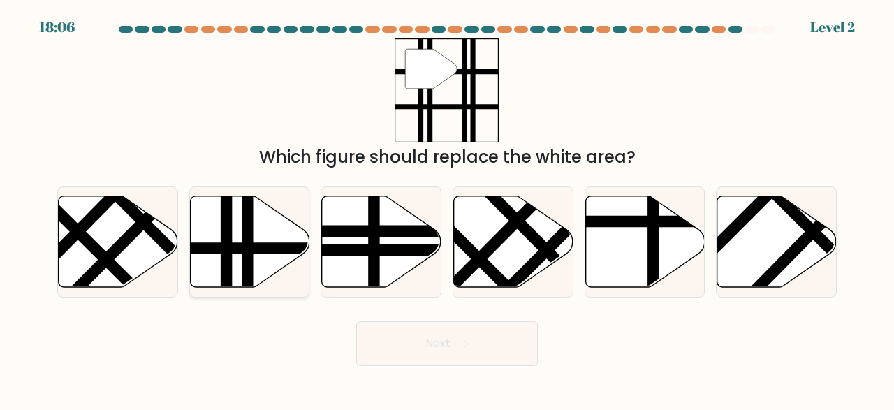
click at [284, 242] on icon at bounding box center [249, 242] width 119 height 92
click at [447, 209] on input "b." at bounding box center [447, 206] width 1 height 3
radio input "true"
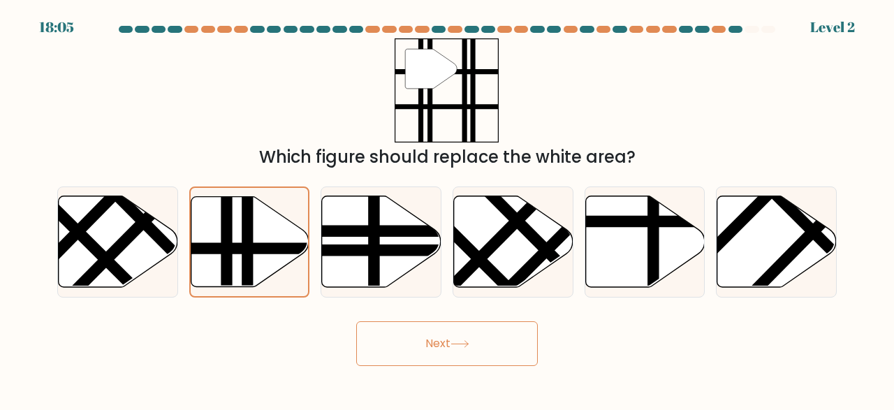
click at [471, 364] on button "Next" at bounding box center [447, 343] width 182 height 45
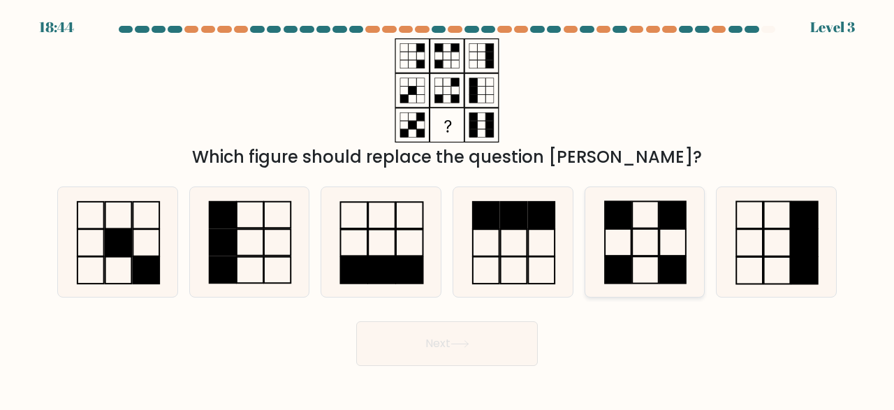
click at [627, 243] on icon at bounding box center [645, 242] width 110 height 110
click at [448, 209] on input "e." at bounding box center [447, 206] width 1 height 3
radio input "true"
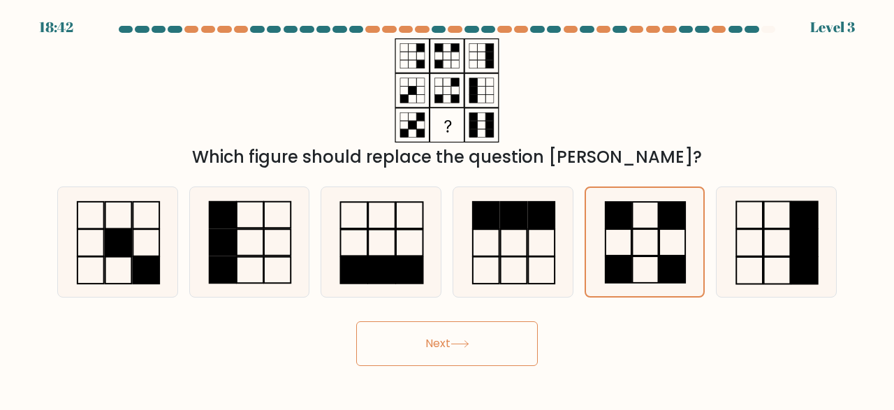
click at [502, 340] on button "Next" at bounding box center [447, 343] width 182 height 45
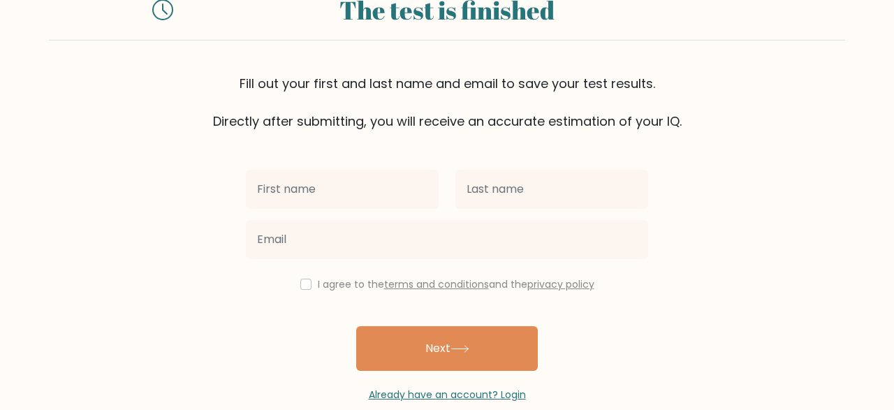
scroll to position [79, 0]
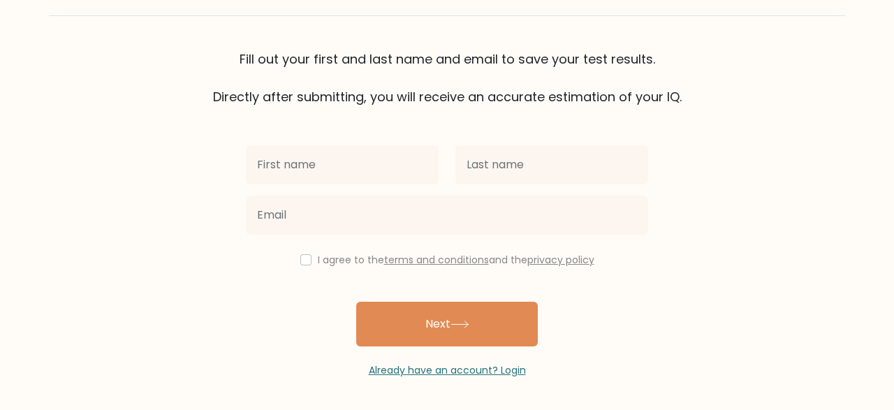
click at [375, 159] on input "text" at bounding box center [342, 164] width 193 height 39
type input "6"
type input "yu"
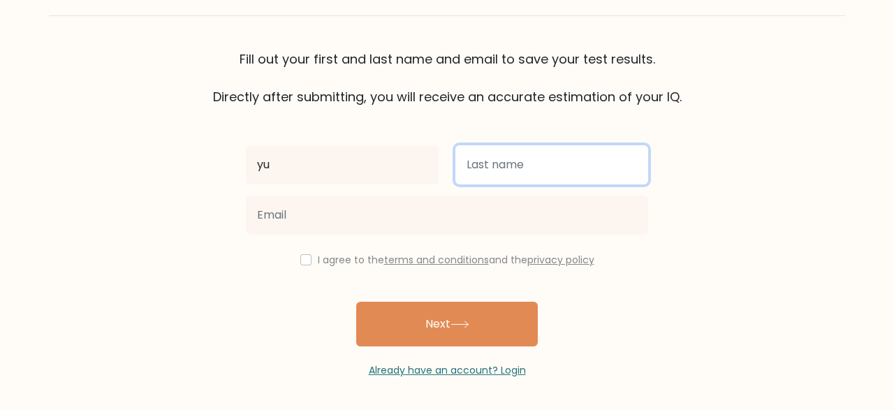
click at [469, 172] on input "text" at bounding box center [552, 164] width 193 height 39
type input "na"
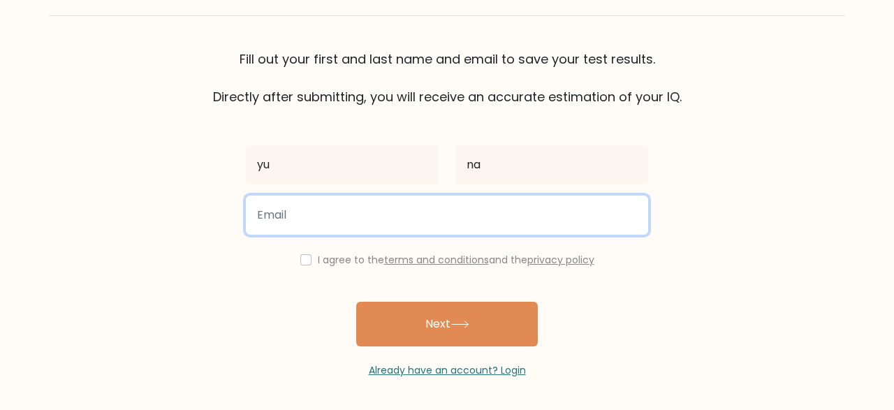
click at [420, 214] on input "email" at bounding box center [447, 215] width 402 height 39
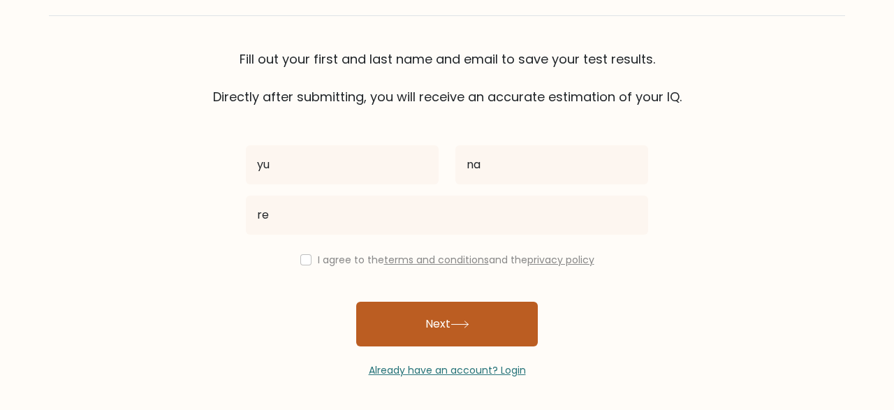
click at [437, 319] on button "Next" at bounding box center [447, 324] width 182 height 45
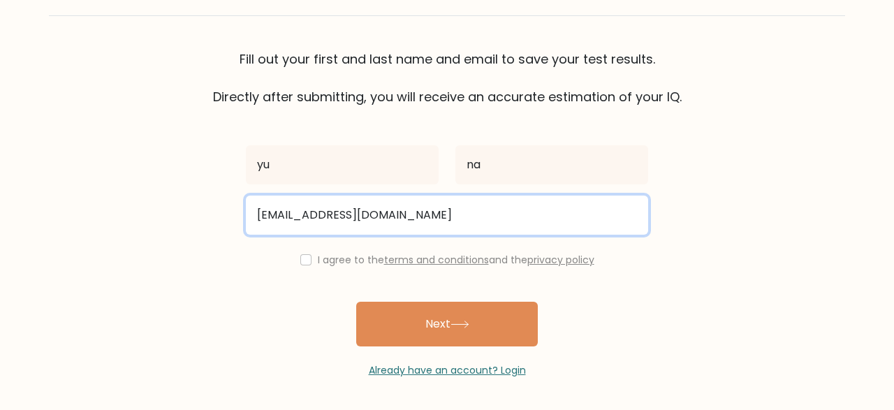
type input "[EMAIL_ADDRESS][DOMAIN_NAME]"
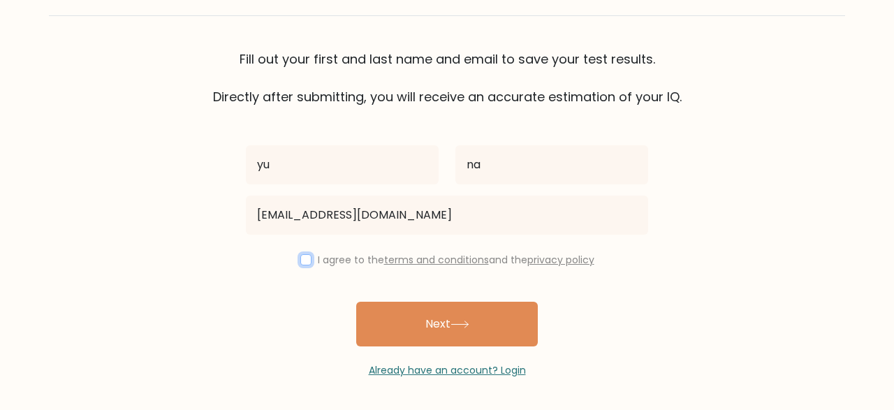
click at [300, 263] on input "checkbox" at bounding box center [305, 259] width 11 height 11
checkbox input "true"
click at [423, 330] on button "Next" at bounding box center [447, 324] width 182 height 45
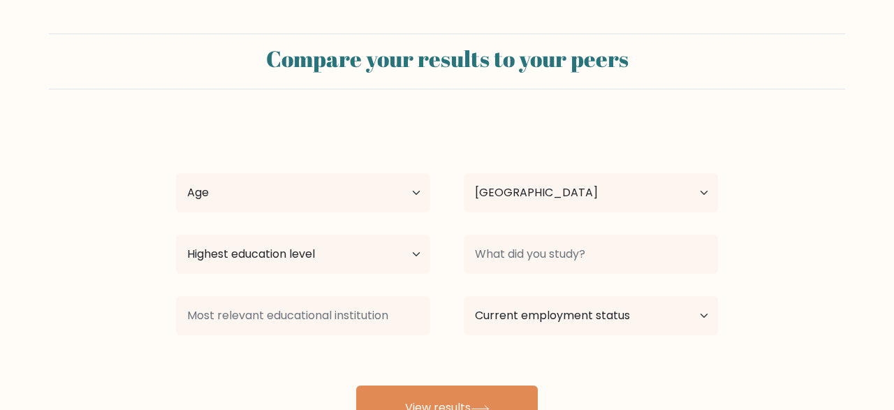
select select "ID"
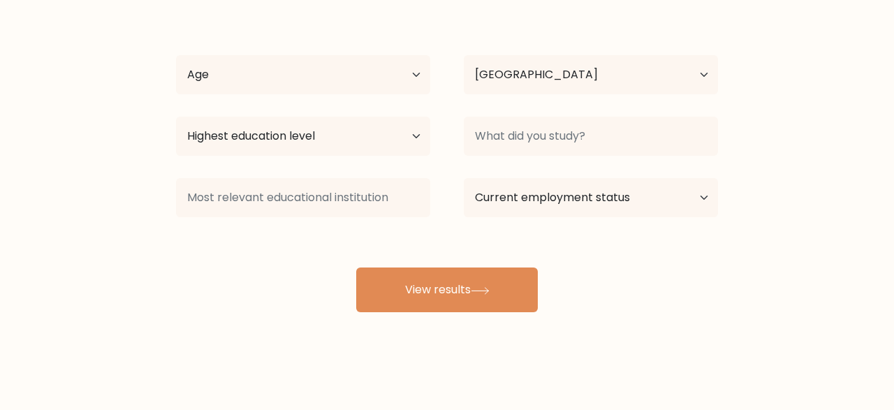
scroll to position [119, 0]
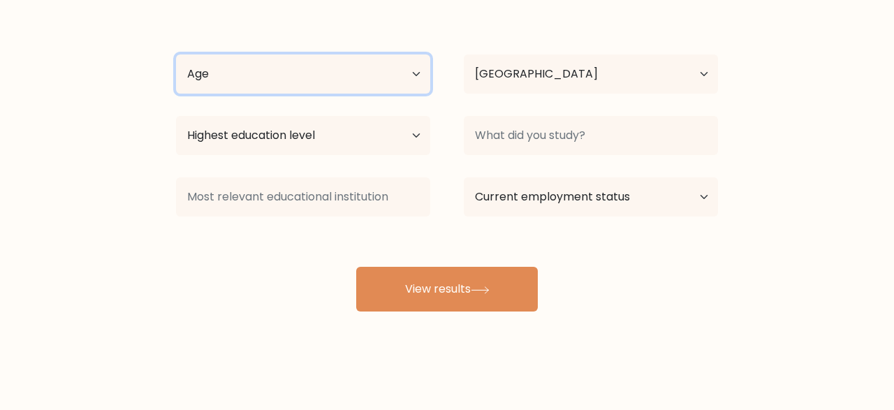
select select "25_34"
click option "[DEMOGRAPHIC_DATA]" at bounding box center [0, 0] width 0 height 0
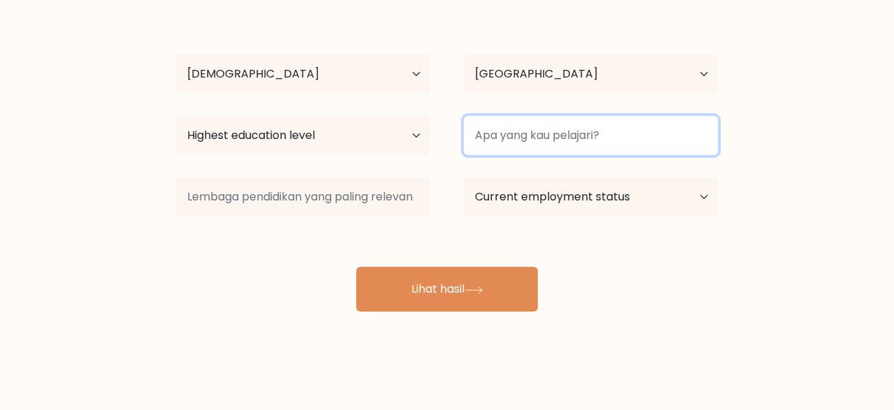
click at [646, 135] on input at bounding box center [591, 135] width 254 height 39
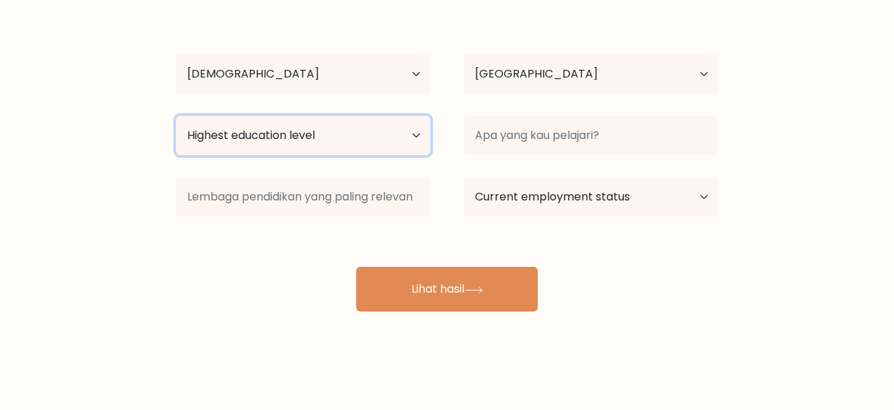
select select "bachelors_degree"
click option "Bachelor's degree" at bounding box center [0, 0] width 0 height 0
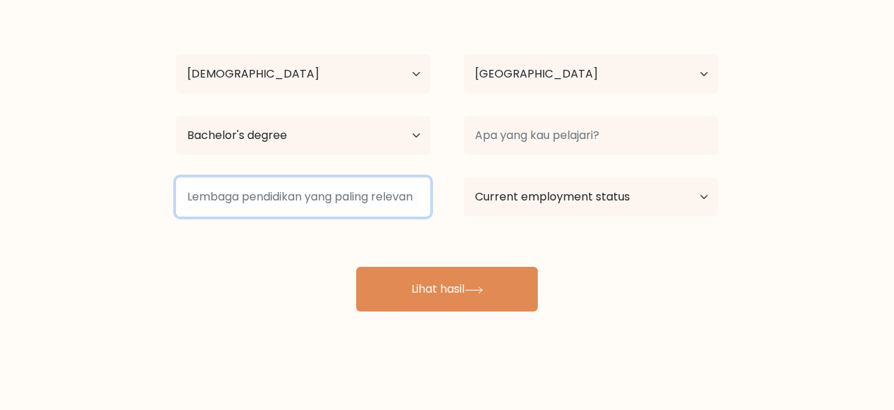
click at [396, 197] on input at bounding box center [303, 196] width 254 height 39
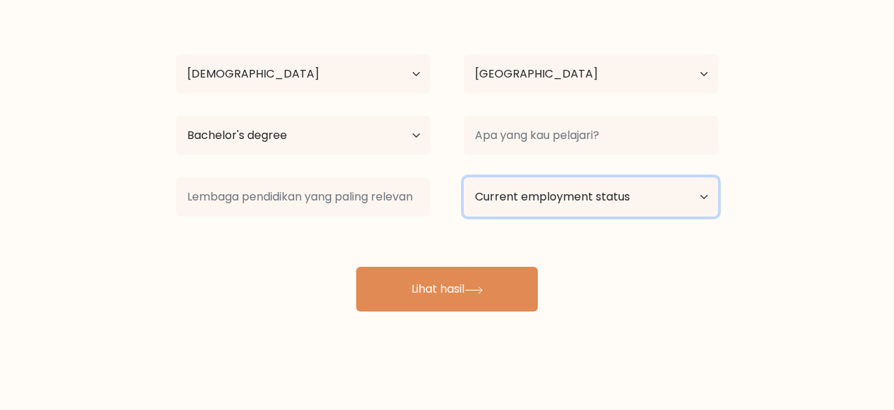
select select "employed"
click option "Employed" at bounding box center [0, 0] width 0 height 0
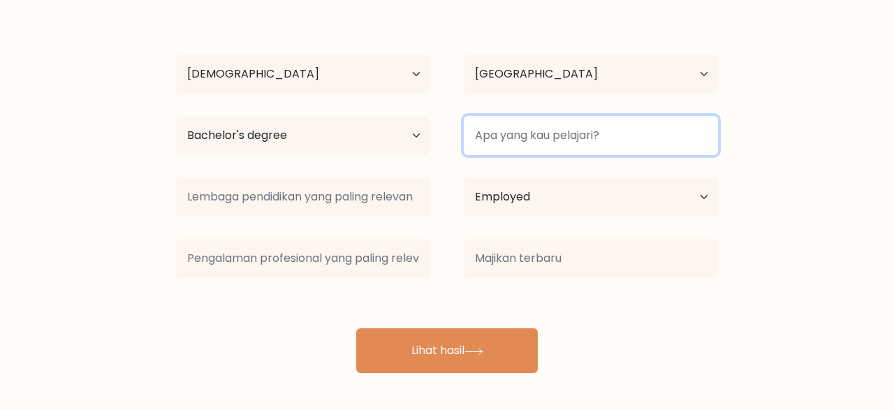
click at [673, 133] on input at bounding box center [591, 135] width 254 height 39
click at [702, 126] on input at bounding box center [591, 135] width 254 height 39
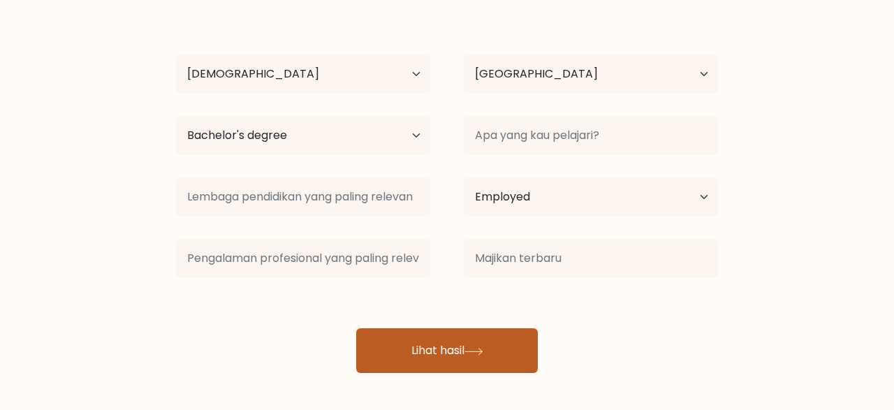
click at [467, 348] on button "Lihat hasil" at bounding box center [447, 350] width 182 height 45
click at [495, 347] on button "Lihat hasil" at bounding box center [447, 350] width 182 height 45
click at [467, 349] on button "Lihat hasil" at bounding box center [447, 350] width 182 height 45
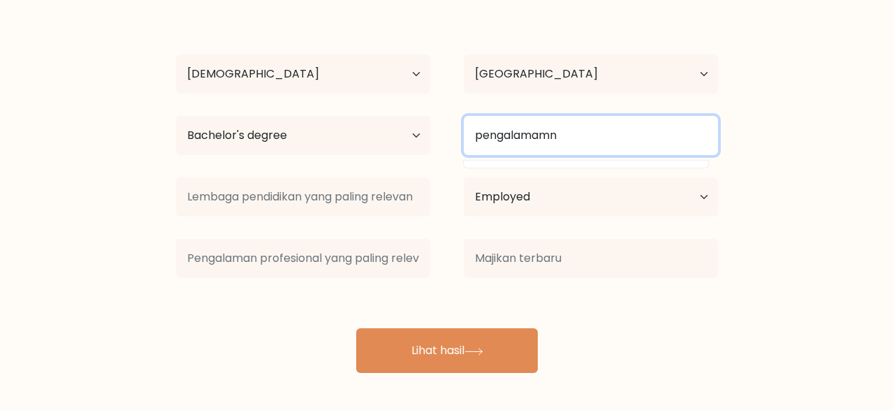
type input "pengalamamn"
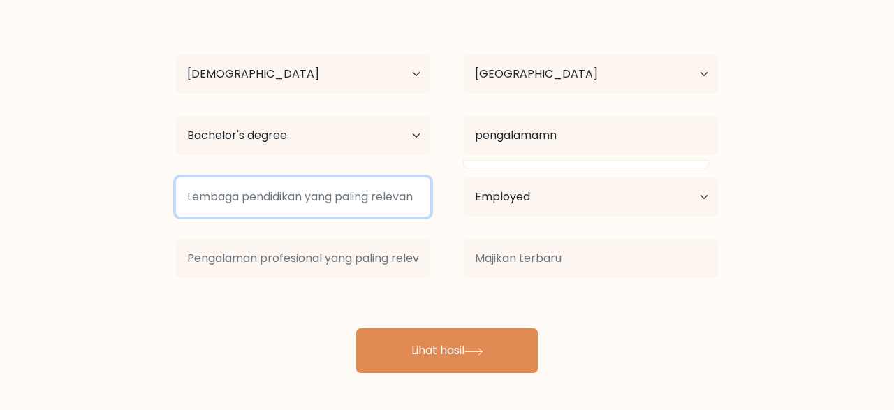
click at [351, 201] on input at bounding box center [303, 196] width 254 height 39
type input "manajemen"
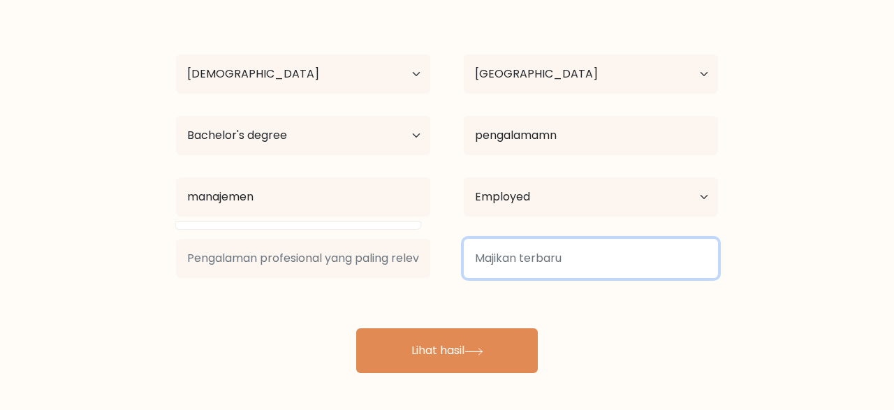
click at [516, 261] on input at bounding box center [591, 258] width 254 height 39
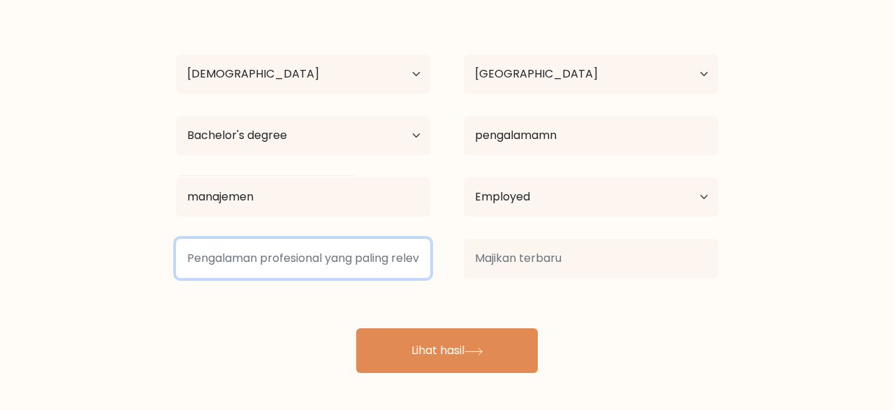
click at [373, 267] on input at bounding box center [303, 258] width 254 height 39
type input "e"
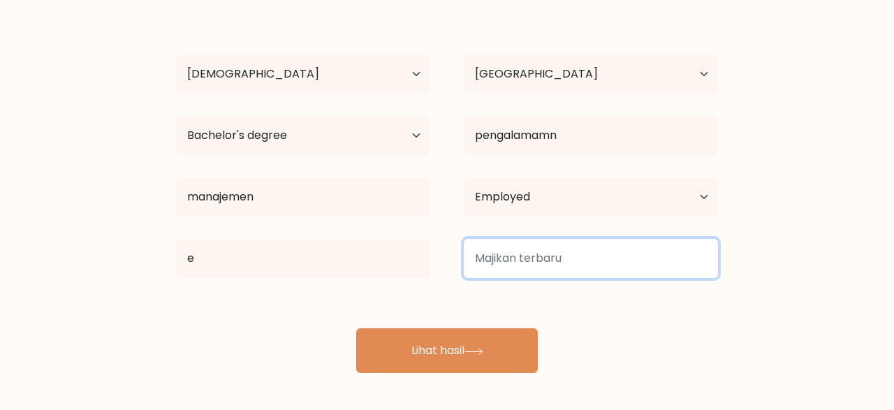
click at [532, 263] on input at bounding box center [591, 258] width 254 height 39
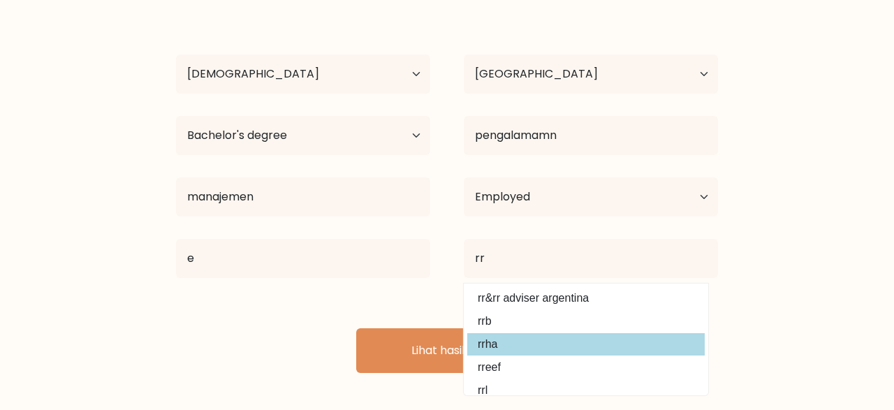
click at [496, 336] on option "rrha" at bounding box center [586, 344] width 238 height 22
type input "rrha"
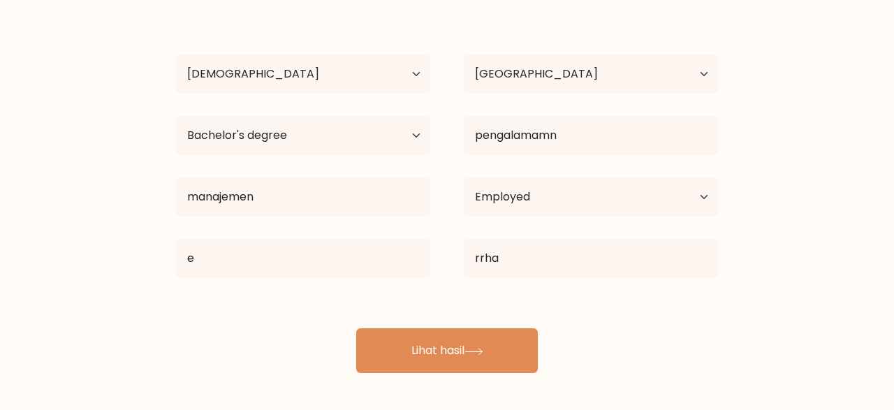
click at [496, 336] on button "Lihat hasil" at bounding box center [447, 350] width 182 height 45
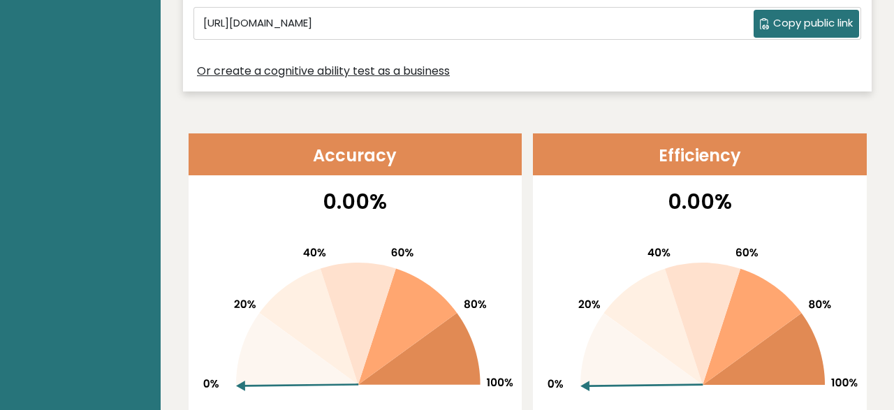
scroll to position [218, 0]
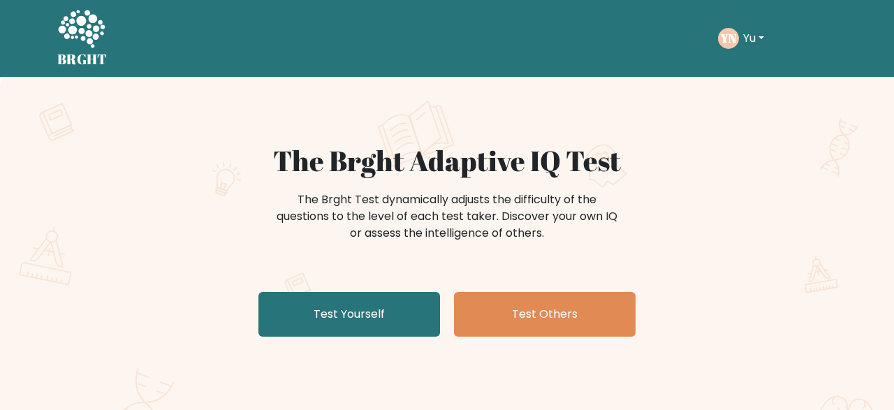
click at [762, 40] on button "Yu" at bounding box center [753, 38] width 29 height 18
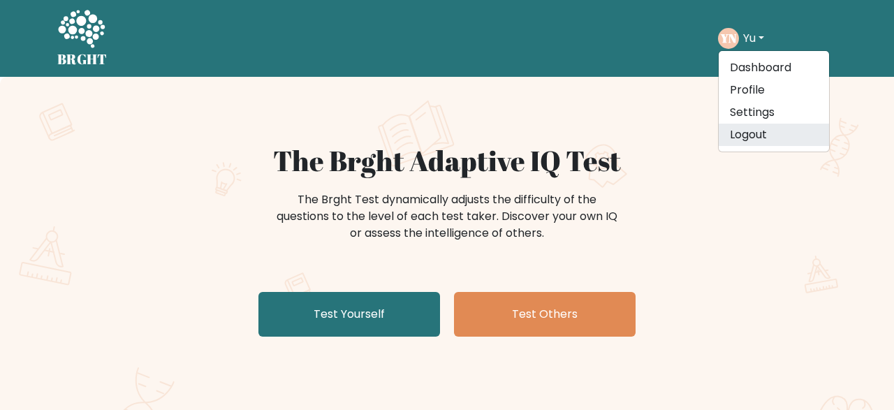
click at [753, 138] on link "Logout" at bounding box center [774, 135] width 110 height 22
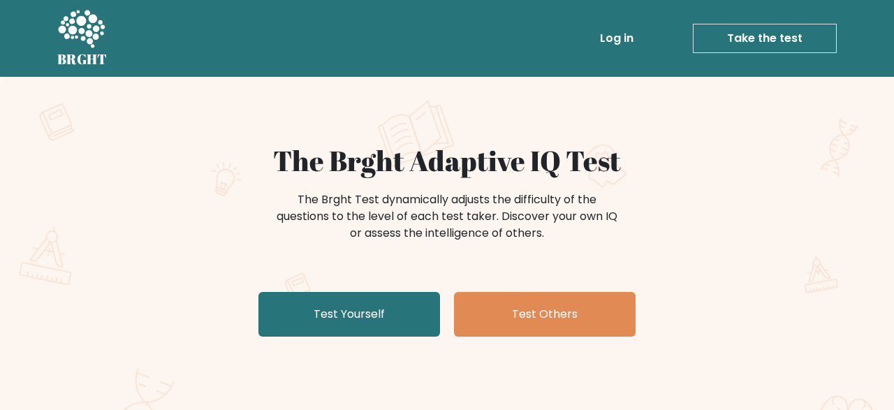
click at [638, 44] on link "Log in" at bounding box center [617, 38] width 45 height 28
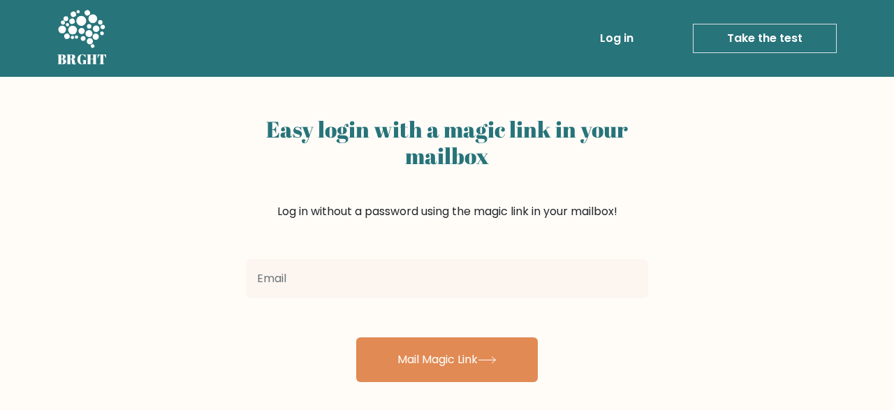
click at [546, 286] on input "email" at bounding box center [447, 278] width 402 height 39
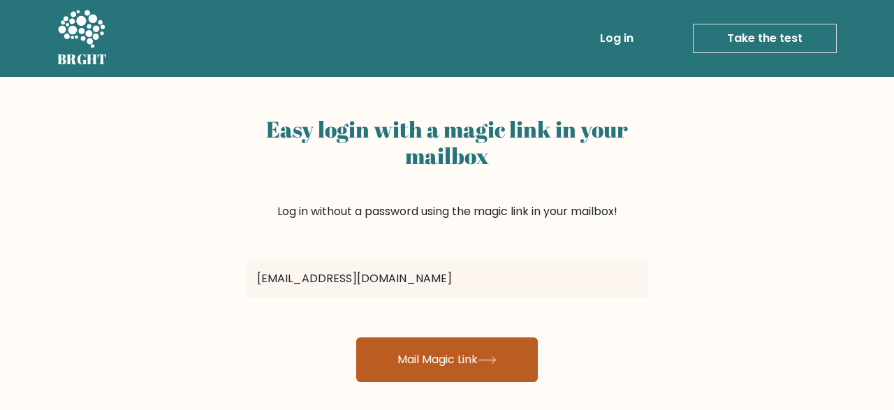
type input "[EMAIL_ADDRESS][DOMAIN_NAME]"
click at [423, 351] on button "Mail Magic Link" at bounding box center [447, 360] width 182 height 45
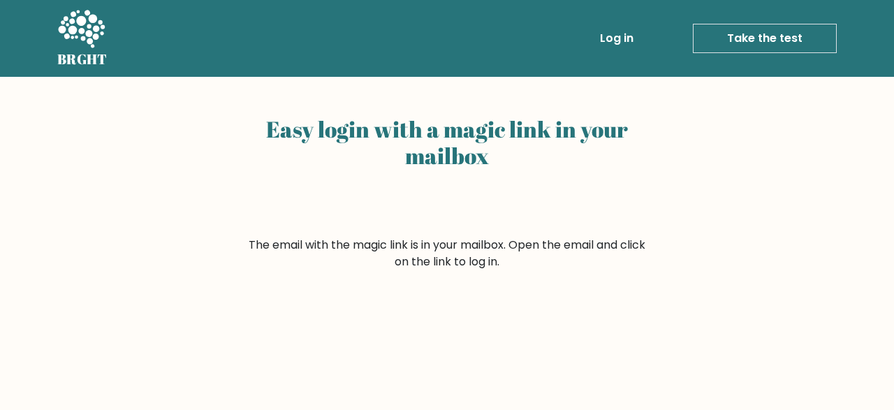
click at [737, 37] on link "Take the test" at bounding box center [765, 38] width 144 height 29
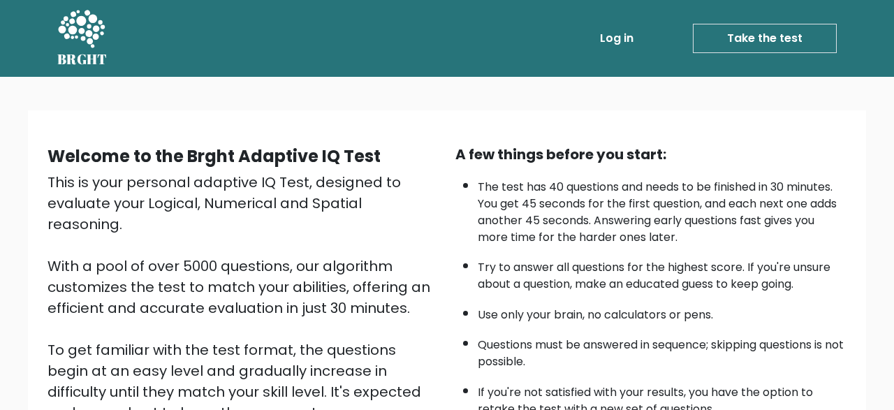
click at [639, 34] on link "Log in" at bounding box center [617, 38] width 45 height 28
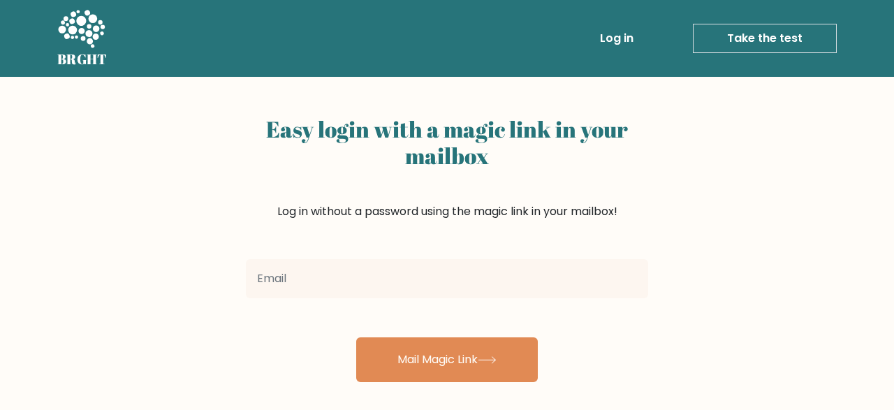
click at [811, 40] on link "Take the test" at bounding box center [765, 38] width 144 height 29
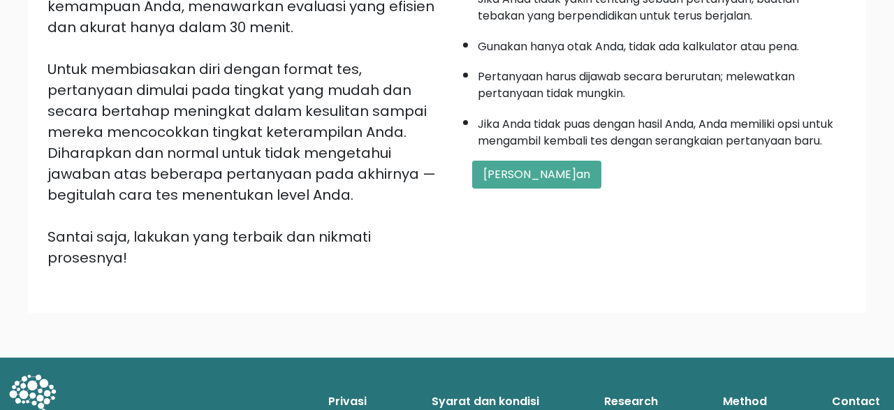
scroll to position [334, 0]
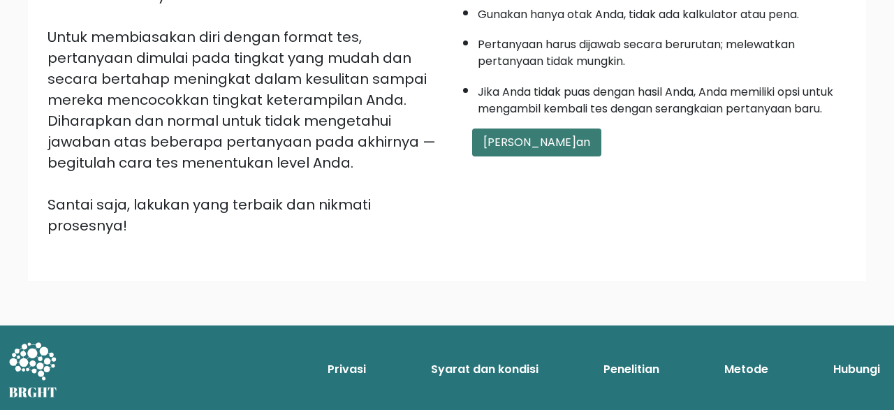
click at [535, 157] on button "Mulai Ujian" at bounding box center [536, 143] width 129 height 28
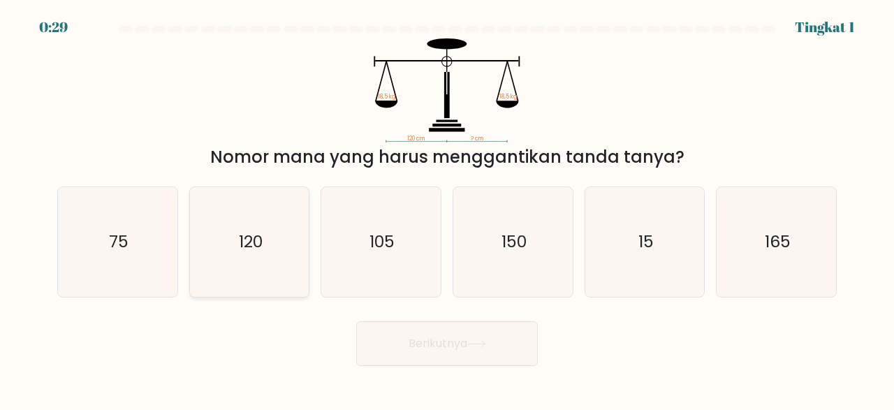
click at [255, 248] on text "120" at bounding box center [251, 242] width 24 height 23
click at [447, 209] on input "b. 120" at bounding box center [447, 206] width 1 height 3
radio input "true"
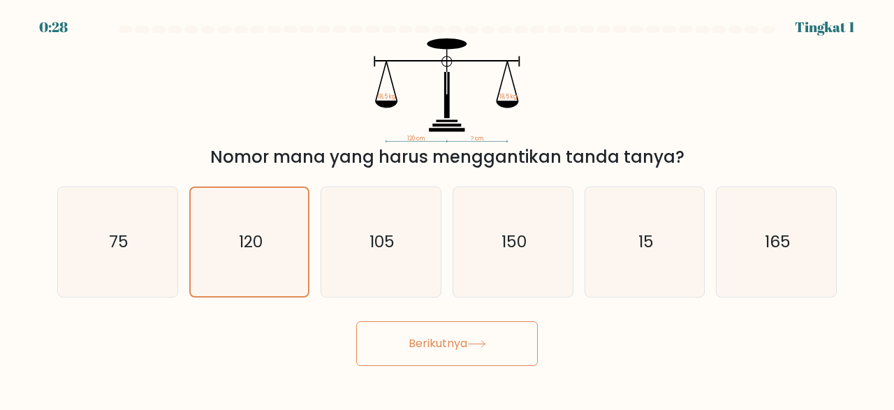
click at [420, 336] on button "Berikutnya" at bounding box center [447, 343] width 182 height 45
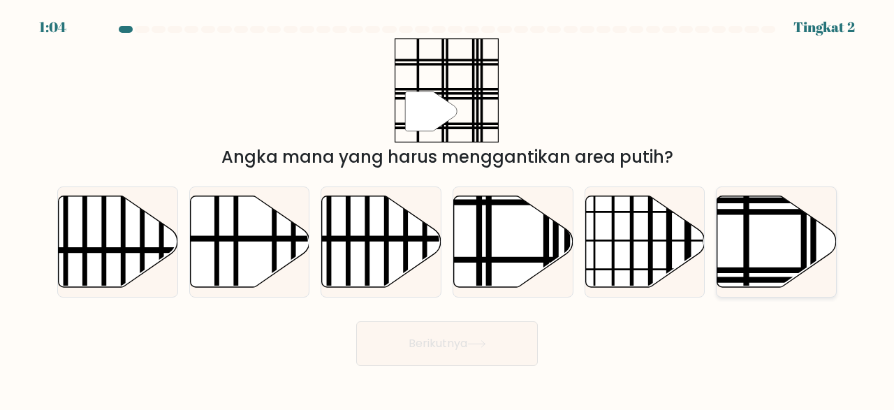
click at [741, 230] on icon at bounding box center [777, 242] width 119 height 92
click at [448, 209] on input "f." at bounding box center [447, 206] width 1 height 3
radio input "true"
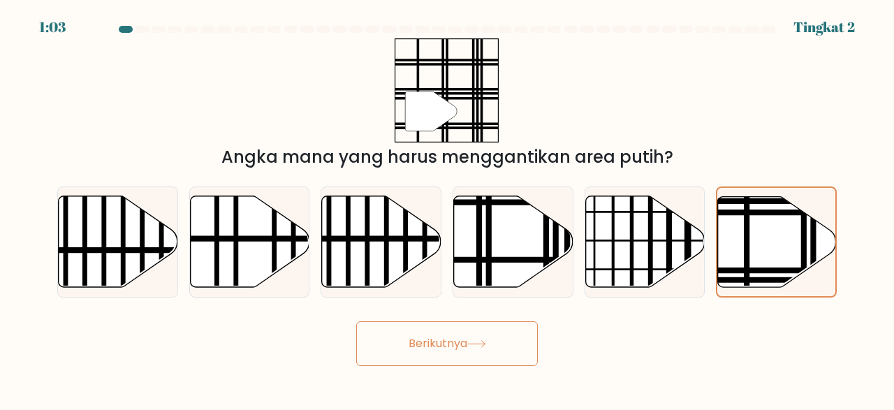
click at [486, 343] on icon at bounding box center [476, 344] width 19 height 8
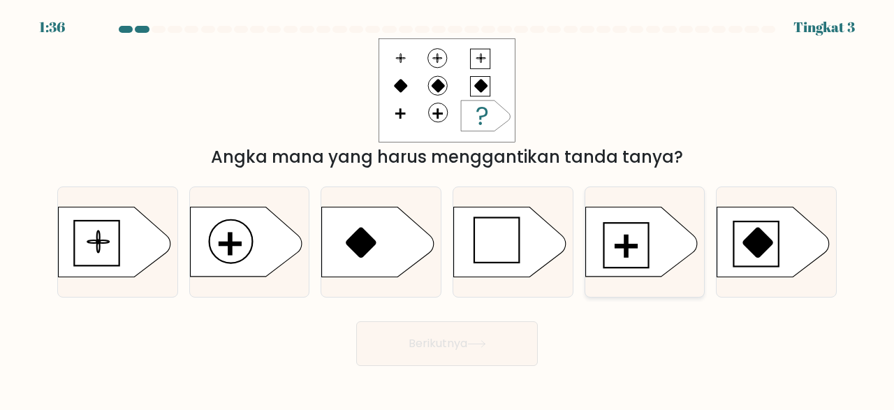
click at [634, 243] on icon at bounding box center [642, 243] width 112 height 70
click at [448, 209] on input "e." at bounding box center [447, 206] width 1 height 3
radio input "true"
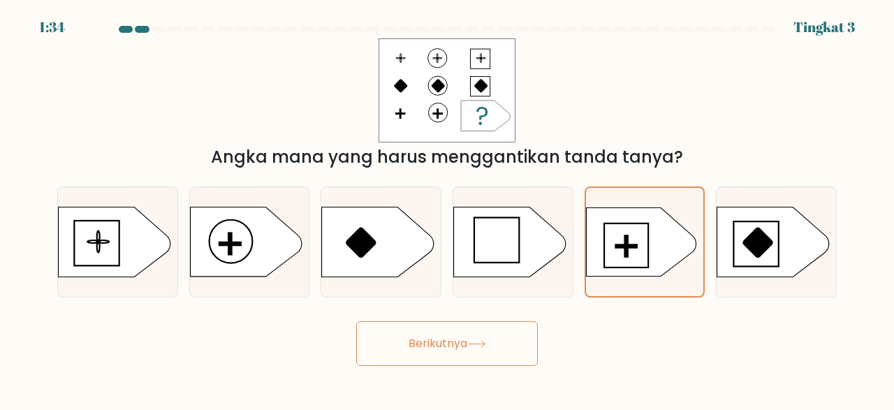
click at [495, 344] on button "Berikutnya" at bounding box center [447, 343] width 182 height 45
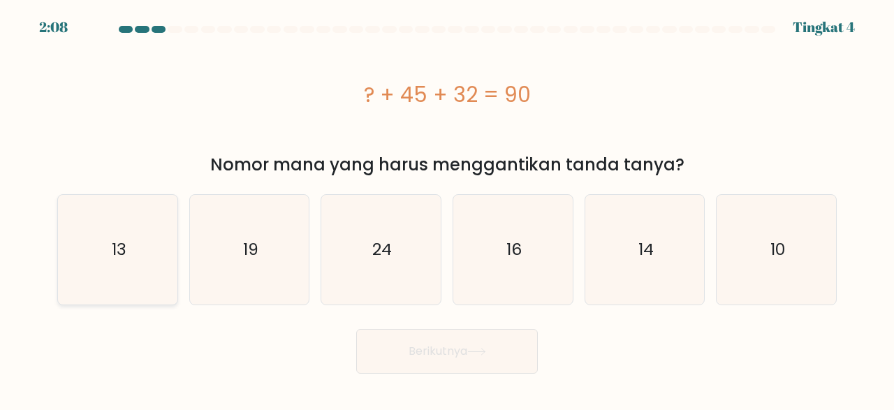
click at [159, 240] on icon "13" at bounding box center [118, 250] width 110 height 110
click at [447, 209] on input "a. 13" at bounding box center [447, 206] width 1 height 3
radio input "true"
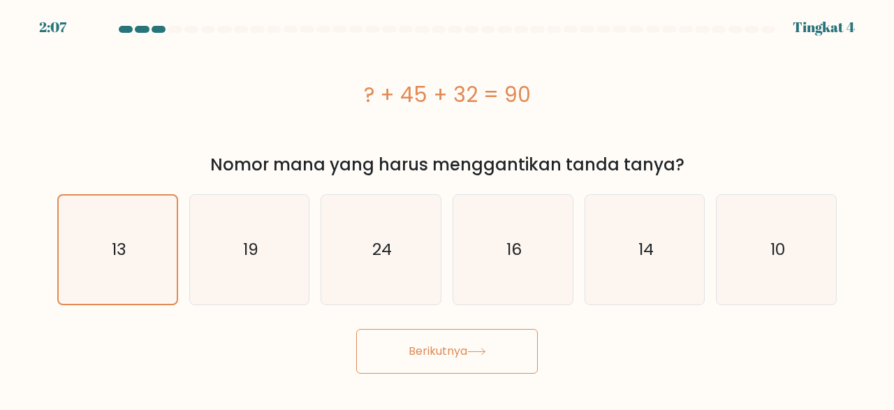
click at [399, 344] on button "Berikutnya" at bounding box center [447, 351] width 182 height 45
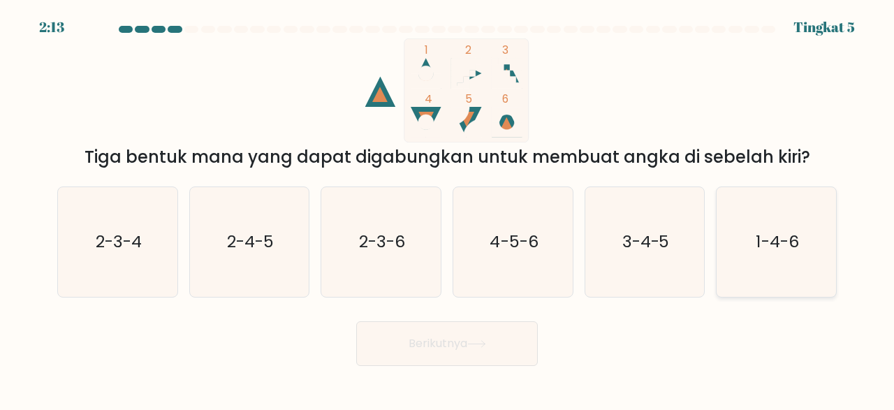
click at [741, 240] on icon "1-4-6" at bounding box center [777, 242] width 110 height 110
click at [448, 209] on input "f. 1-4-6" at bounding box center [447, 206] width 1 height 3
radio input "true"
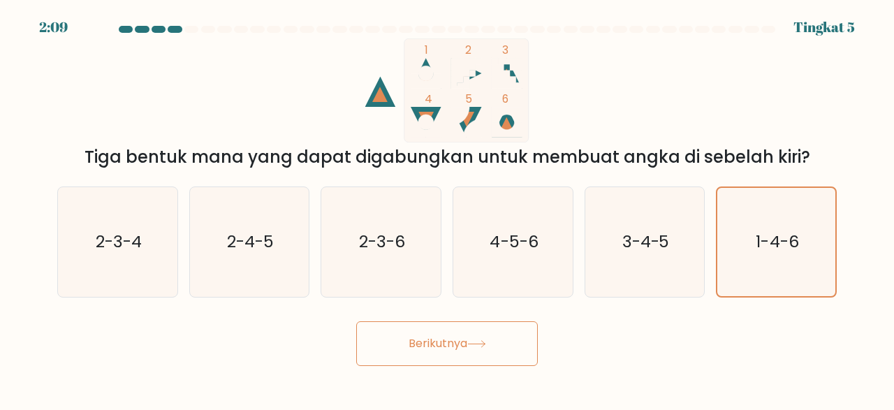
click at [504, 346] on button "Berikutnya" at bounding box center [447, 343] width 182 height 45
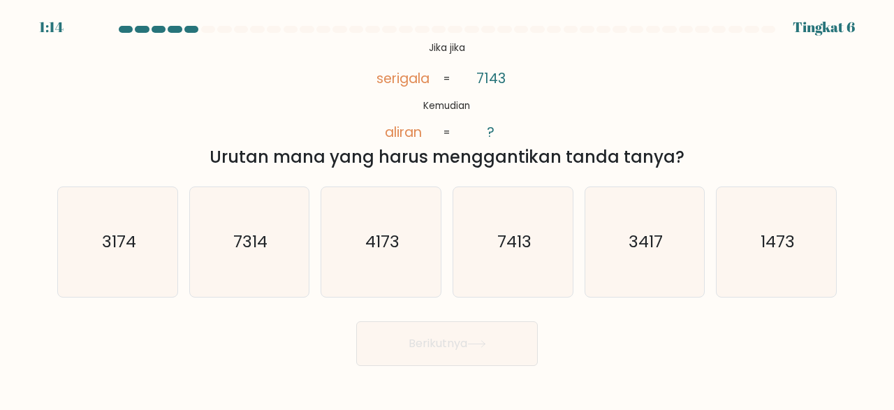
click at [618, 308] on form "7143" at bounding box center [447, 196] width 894 height 340
click at [500, 259] on icon "7413" at bounding box center [513, 242] width 110 height 110
click at [448, 209] on input "d. 7413" at bounding box center [447, 206] width 1 height 3
radio input "true"
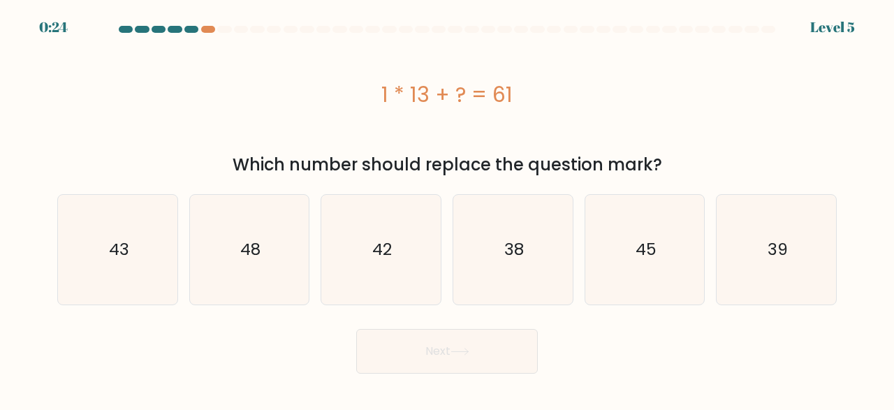
click at [599, 173] on div "Which number should replace the question mark?" at bounding box center [447, 164] width 763 height 25
click at [583, 154] on div "Which number should replace the question mark?" at bounding box center [447, 164] width 763 height 25
